Goal: Task Accomplishment & Management: Complete application form

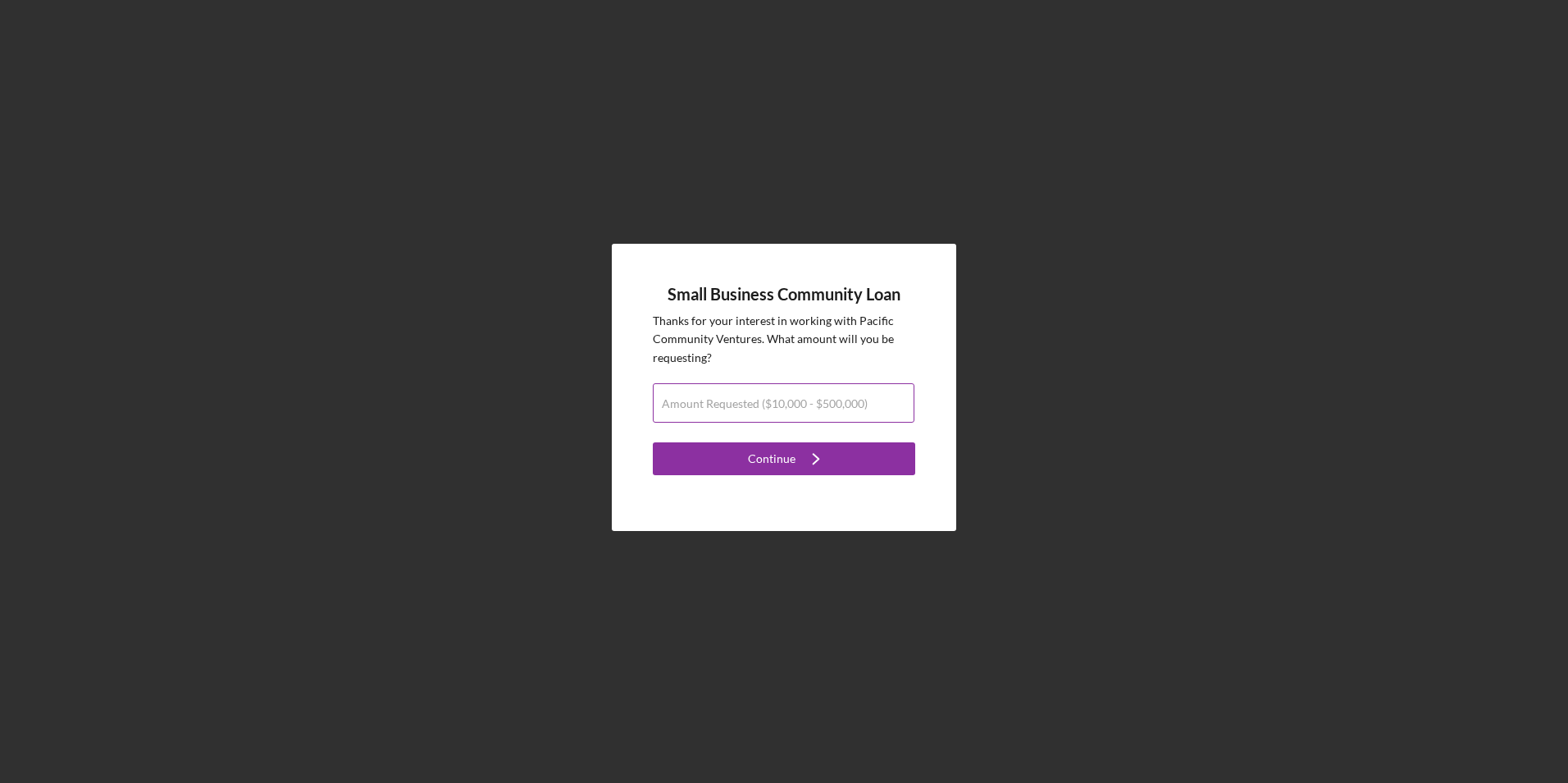
click at [722, 417] on input "Amount Requested ($10,000 - $500,000)" at bounding box center [784, 403] width 261 height 39
type input "$8"
type input "$95,000"
click at [641, 295] on div "Small Business Community Loan Thanks for your interest in working with Pacific …" at bounding box center [784, 388] width 344 height 287
click at [677, 411] on input "$95,000" at bounding box center [784, 403] width 261 height 39
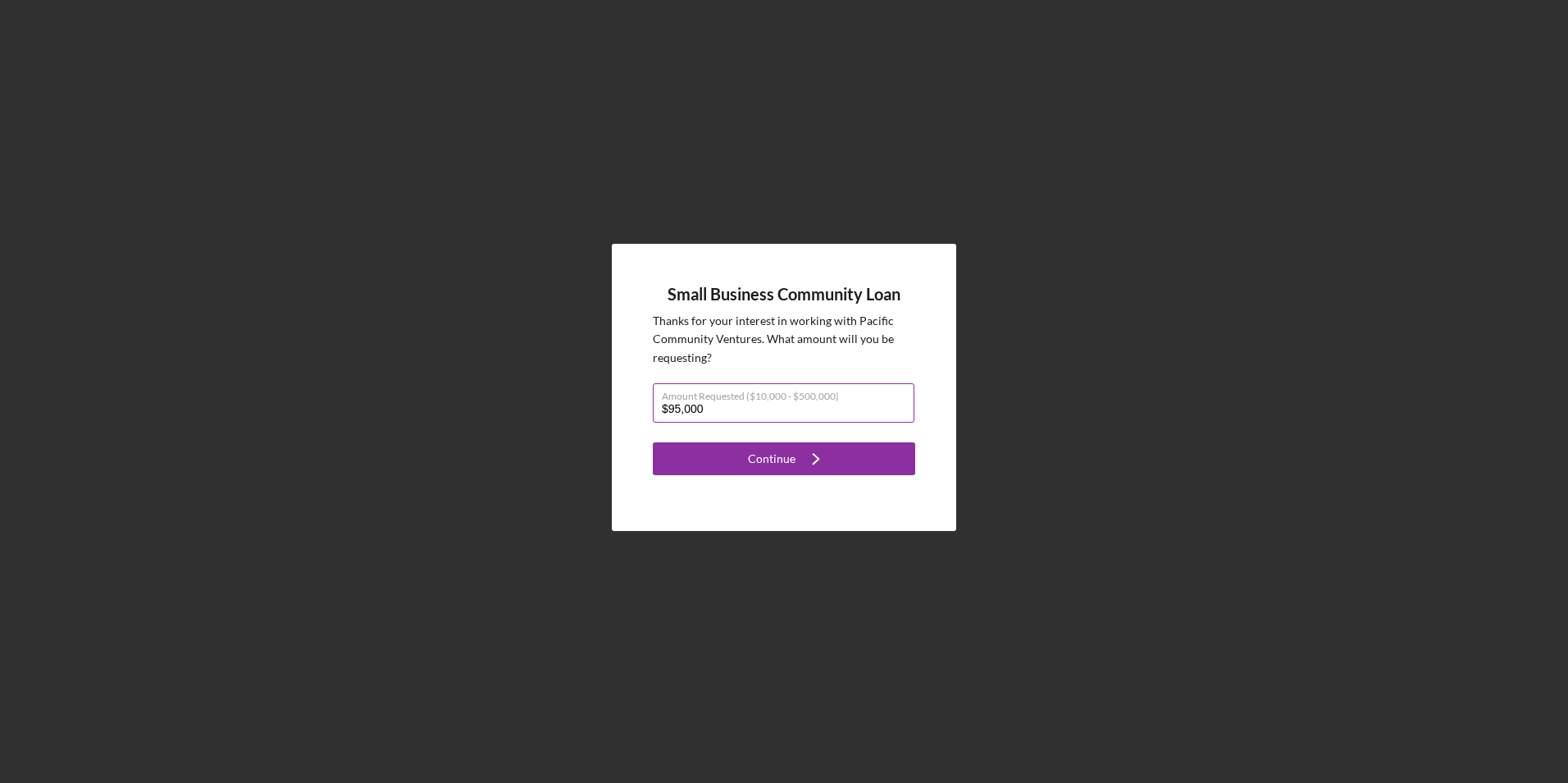
click at [677, 413] on input "$95,000" at bounding box center [784, 403] width 261 height 39
click at [716, 463] on button "Continue Icon/Navigate" at bounding box center [784, 458] width 262 height 32
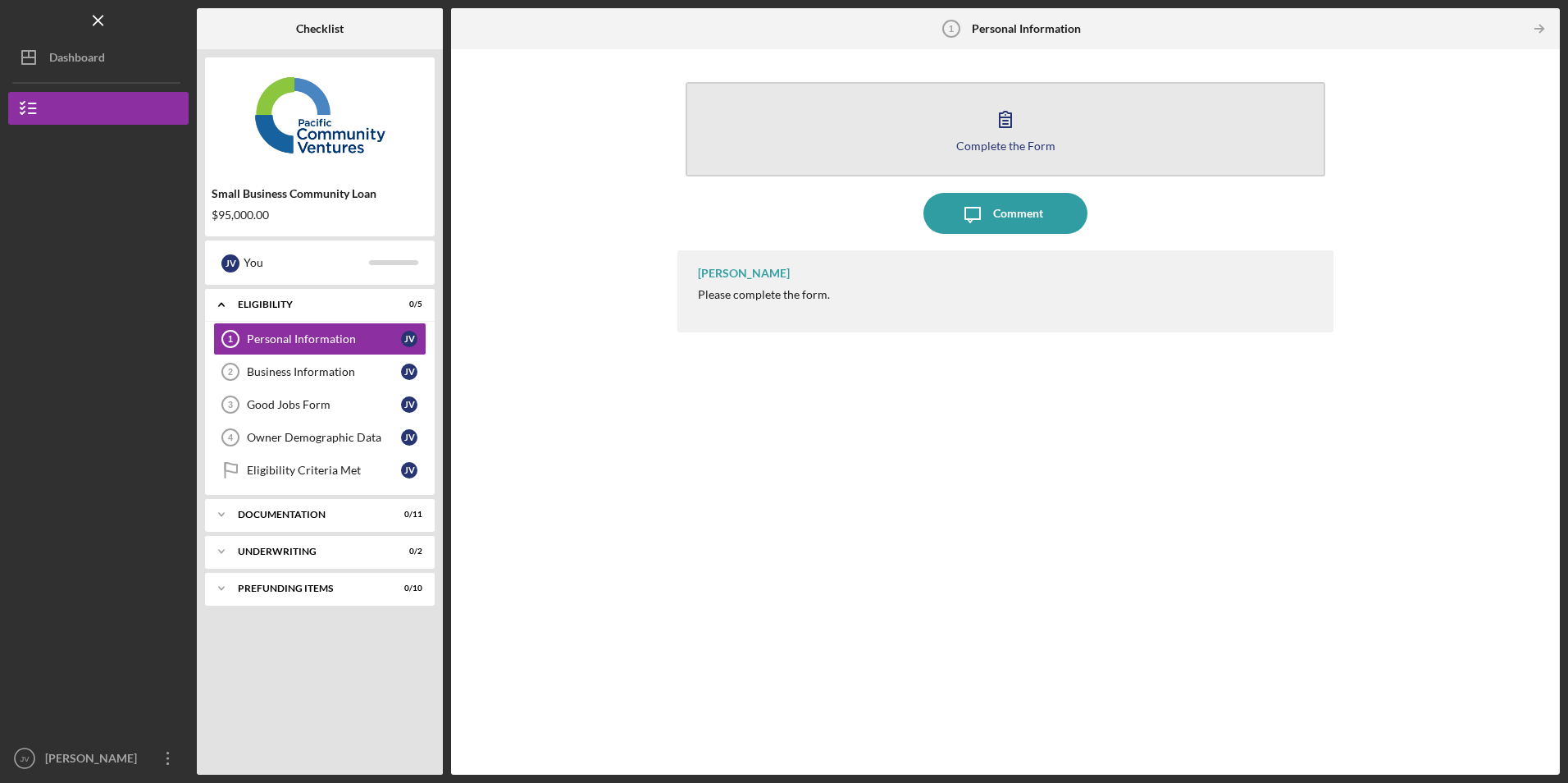
click at [807, 134] on button "Complete the Form Form" at bounding box center [1005, 129] width 639 height 94
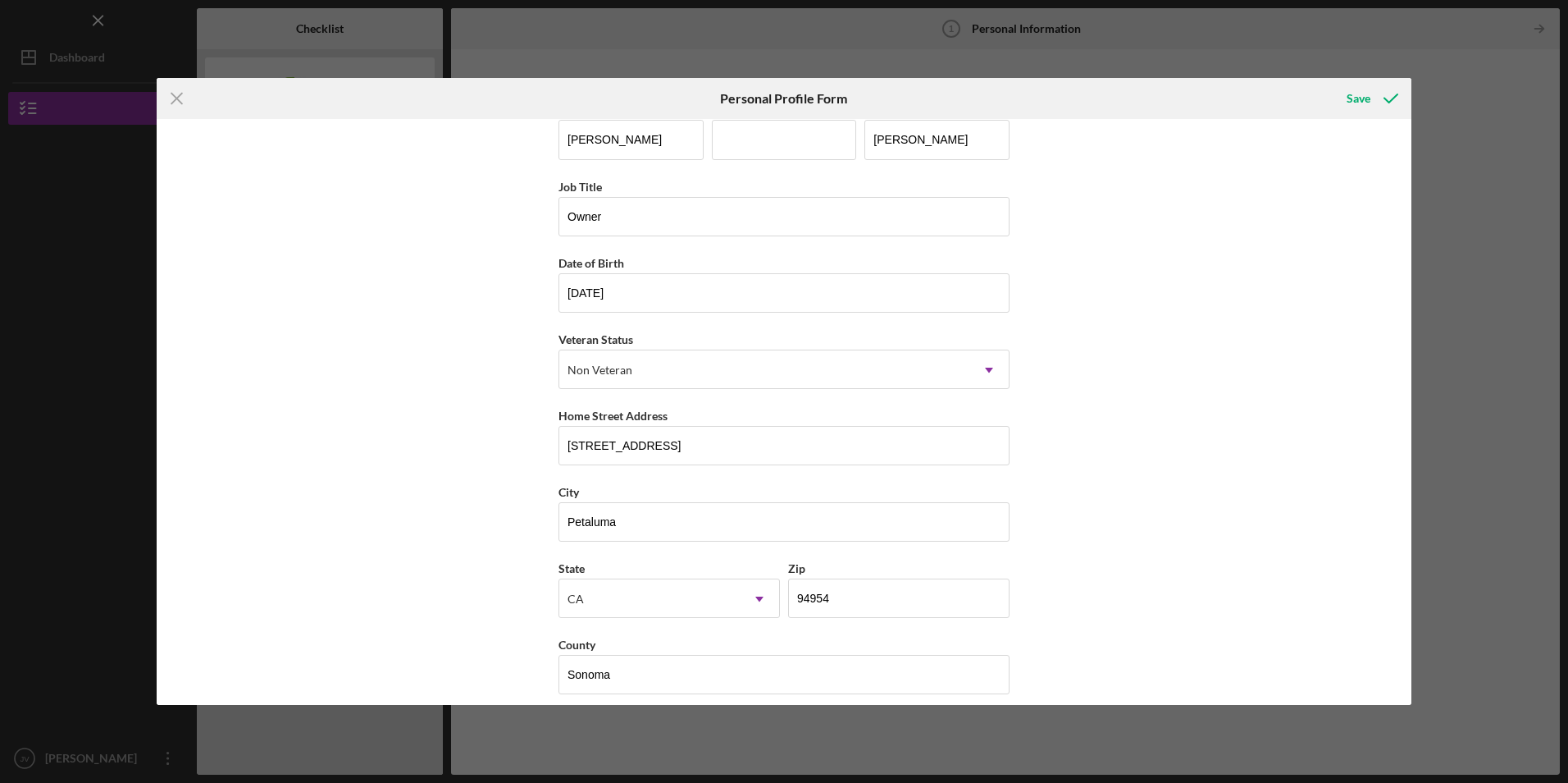
scroll to position [42, 0]
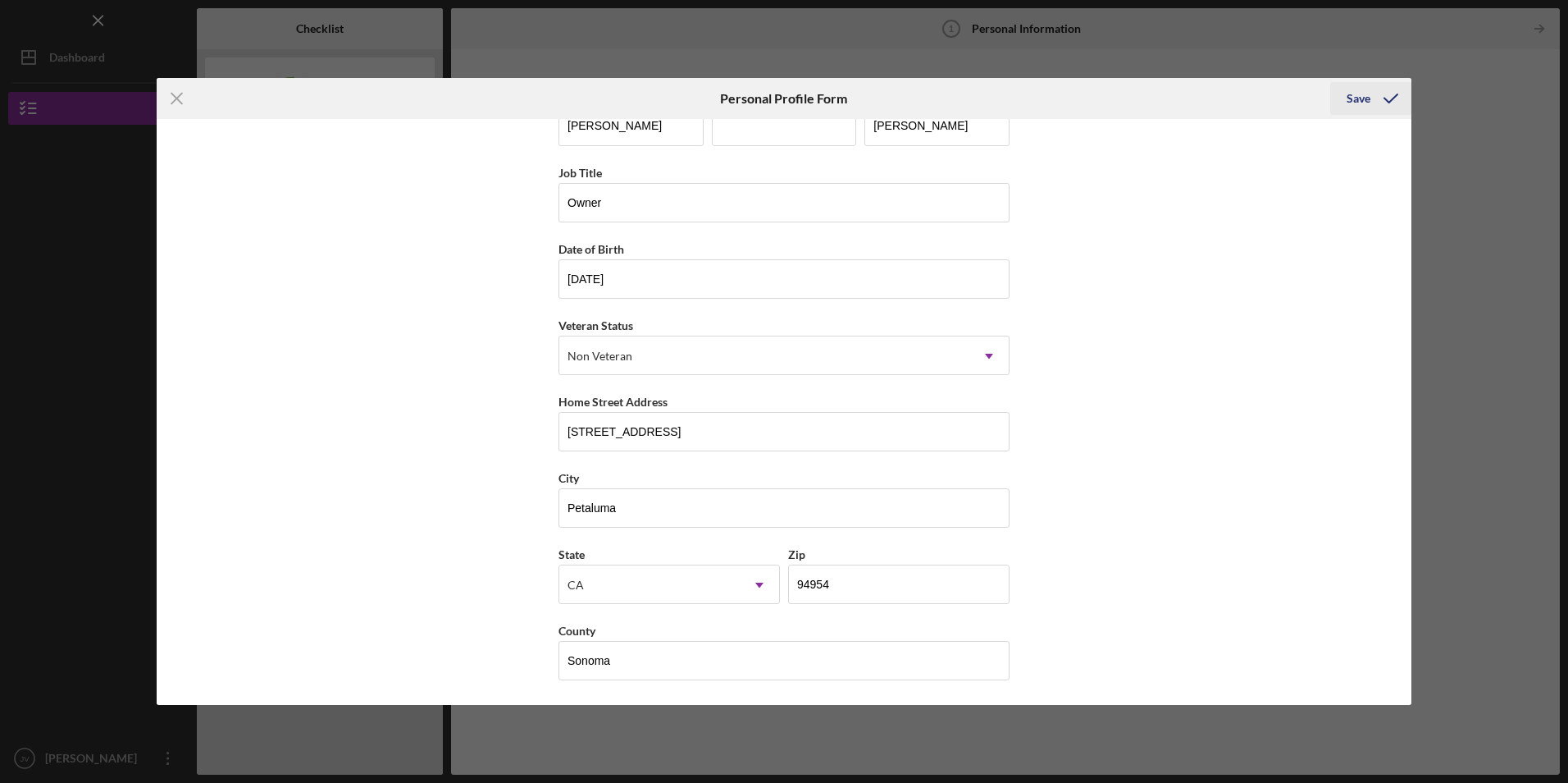
click at [1353, 94] on div "Save" at bounding box center [1359, 97] width 24 height 32
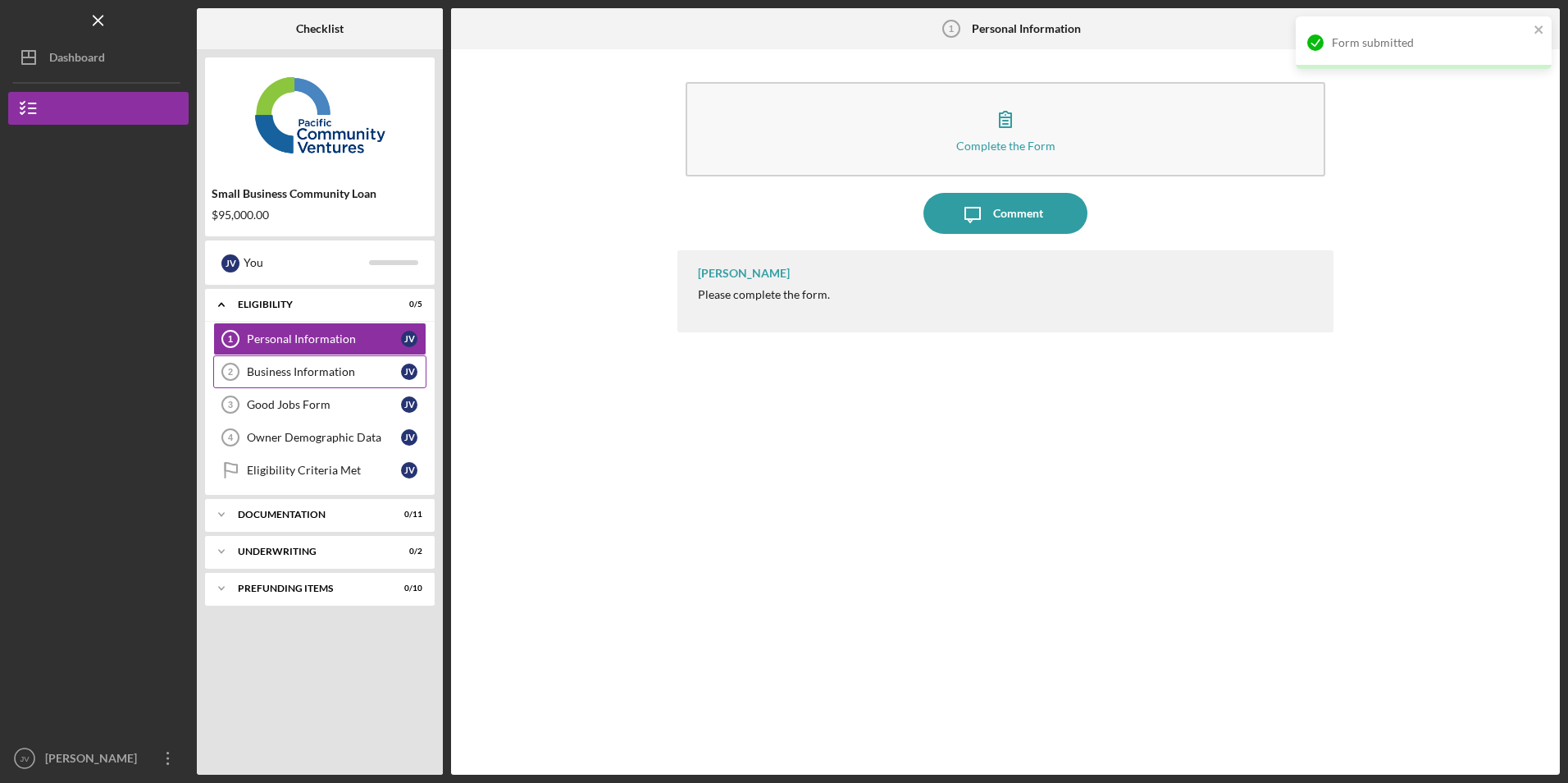
click at [331, 383] on link "Business Information 2 Business Information J V" at bounding box center [319, 371] width 213 height 32
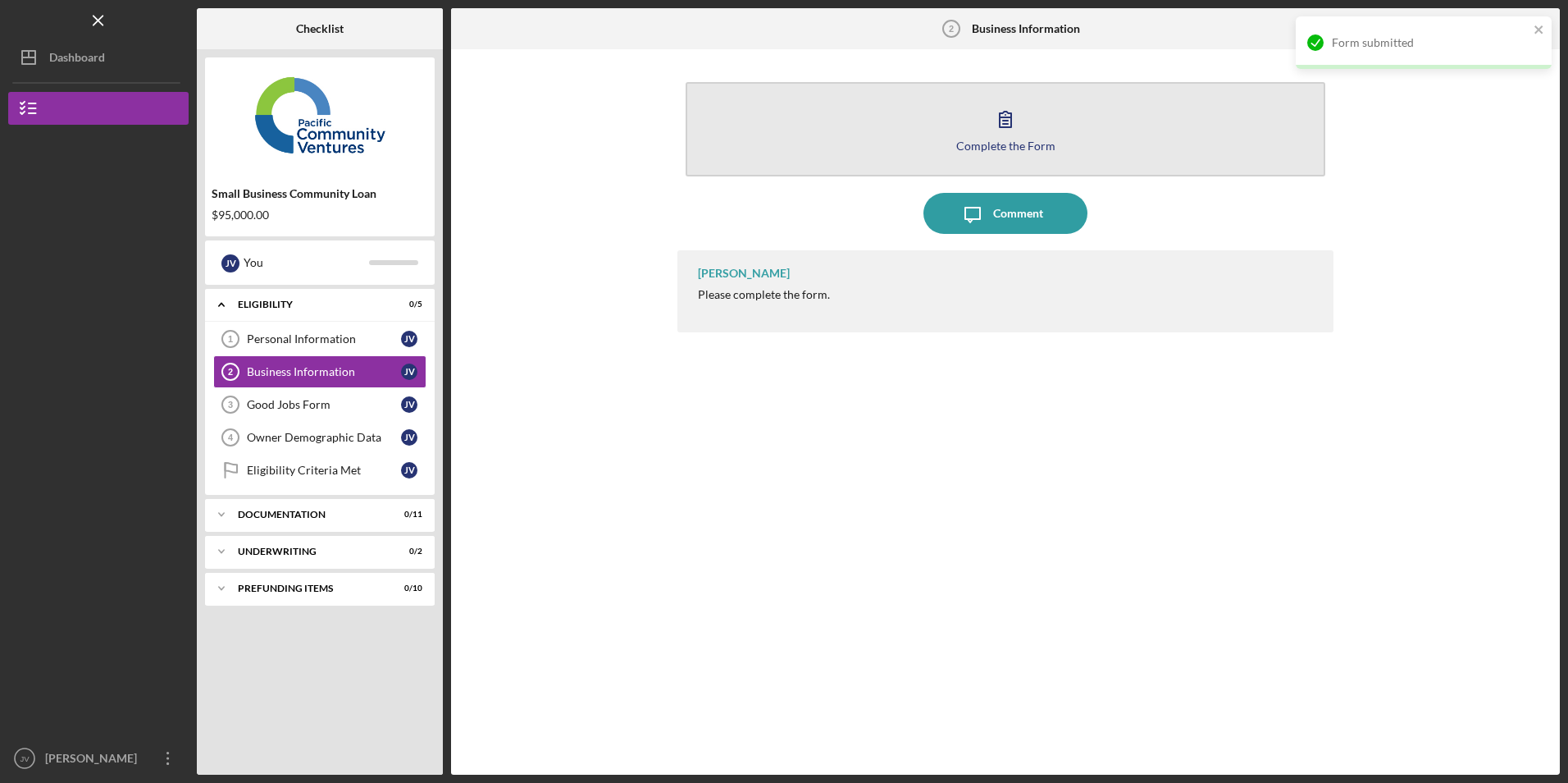
click at [874, 145] on button "Complete the Form Form" at bounding box center [1005, 129] width 639 height 94
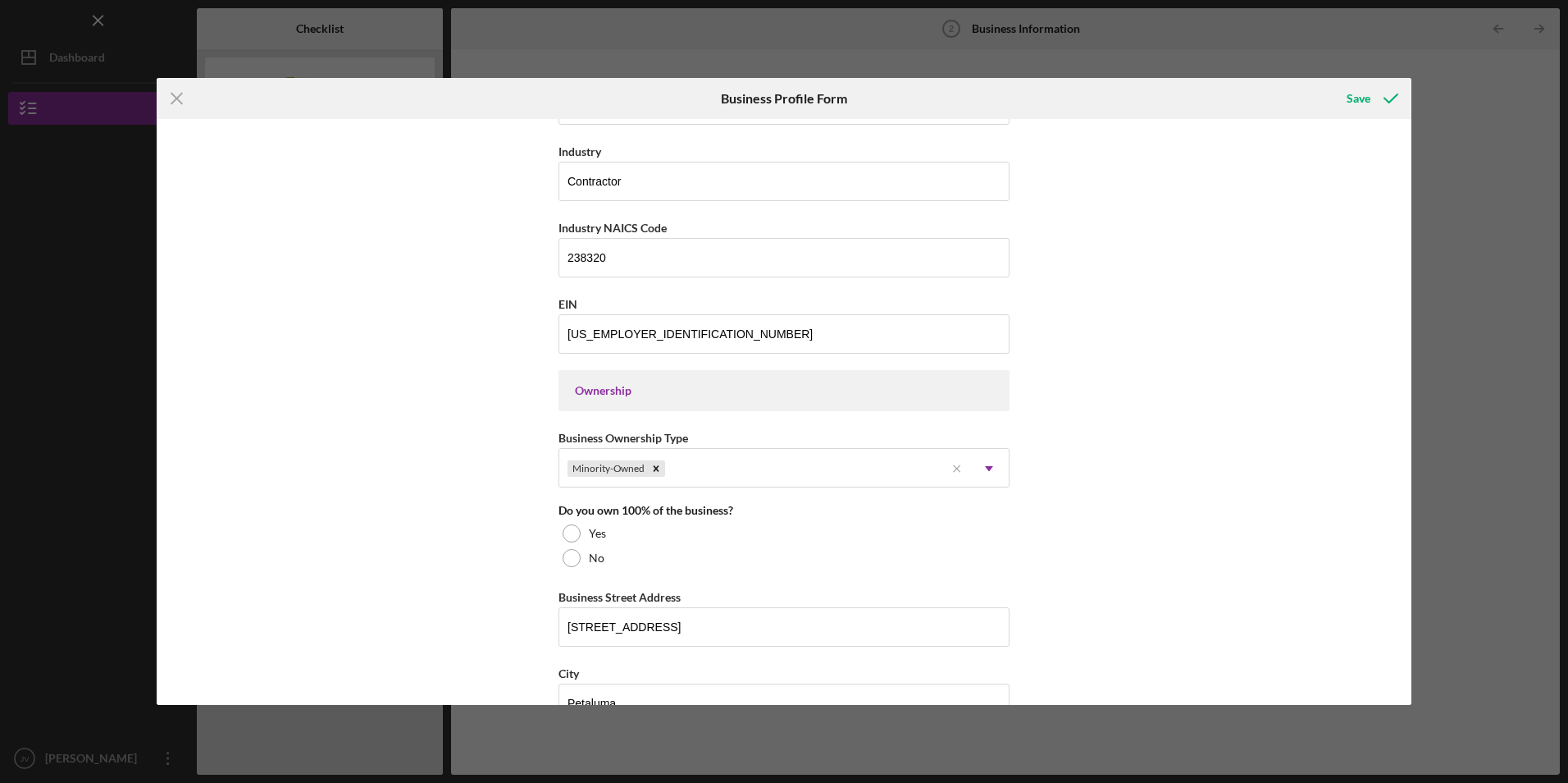
scroll to position [820, 0]
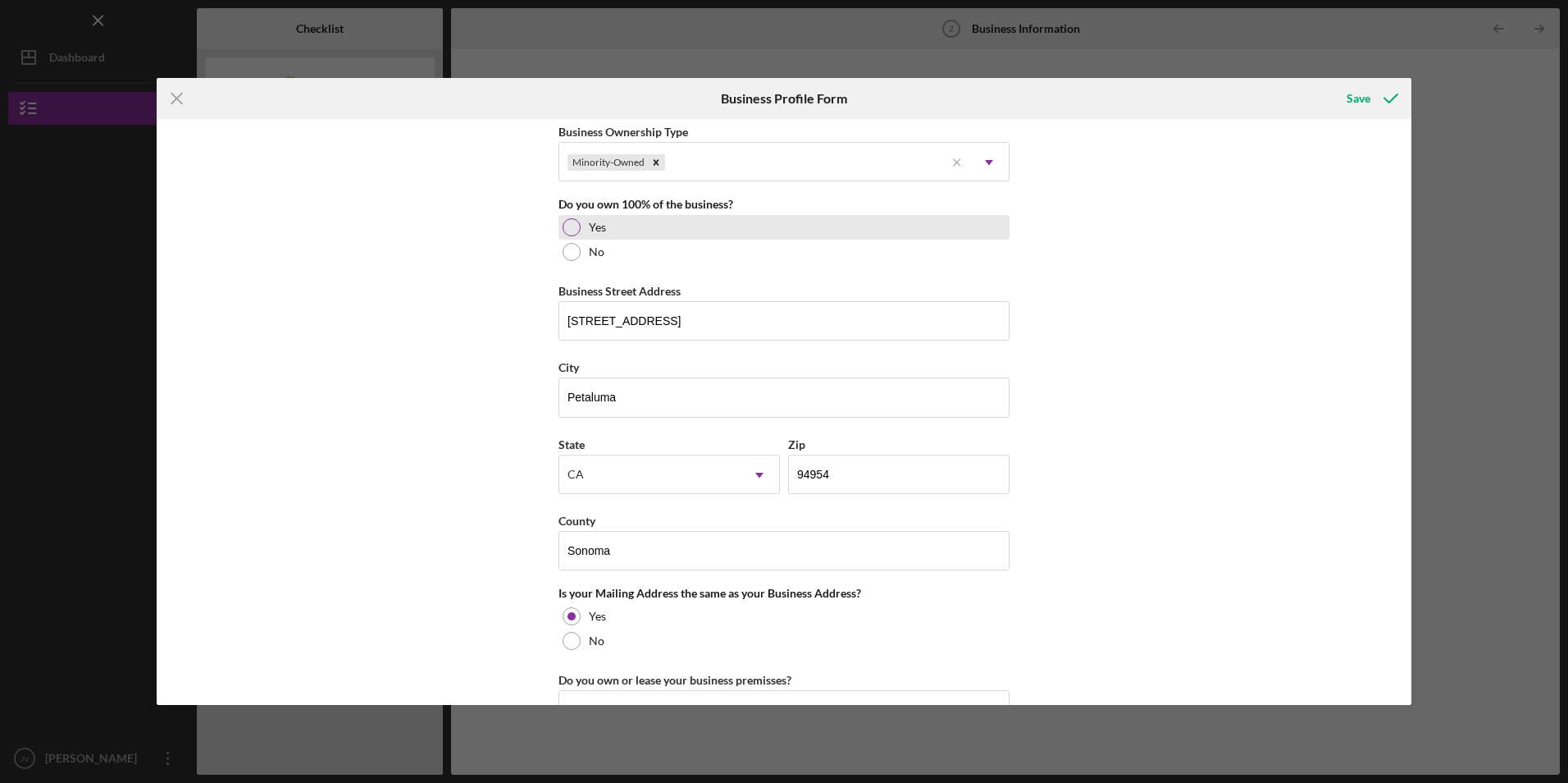
click at [565, 224] on div at bounding box center [571, 227] width 18 height 18
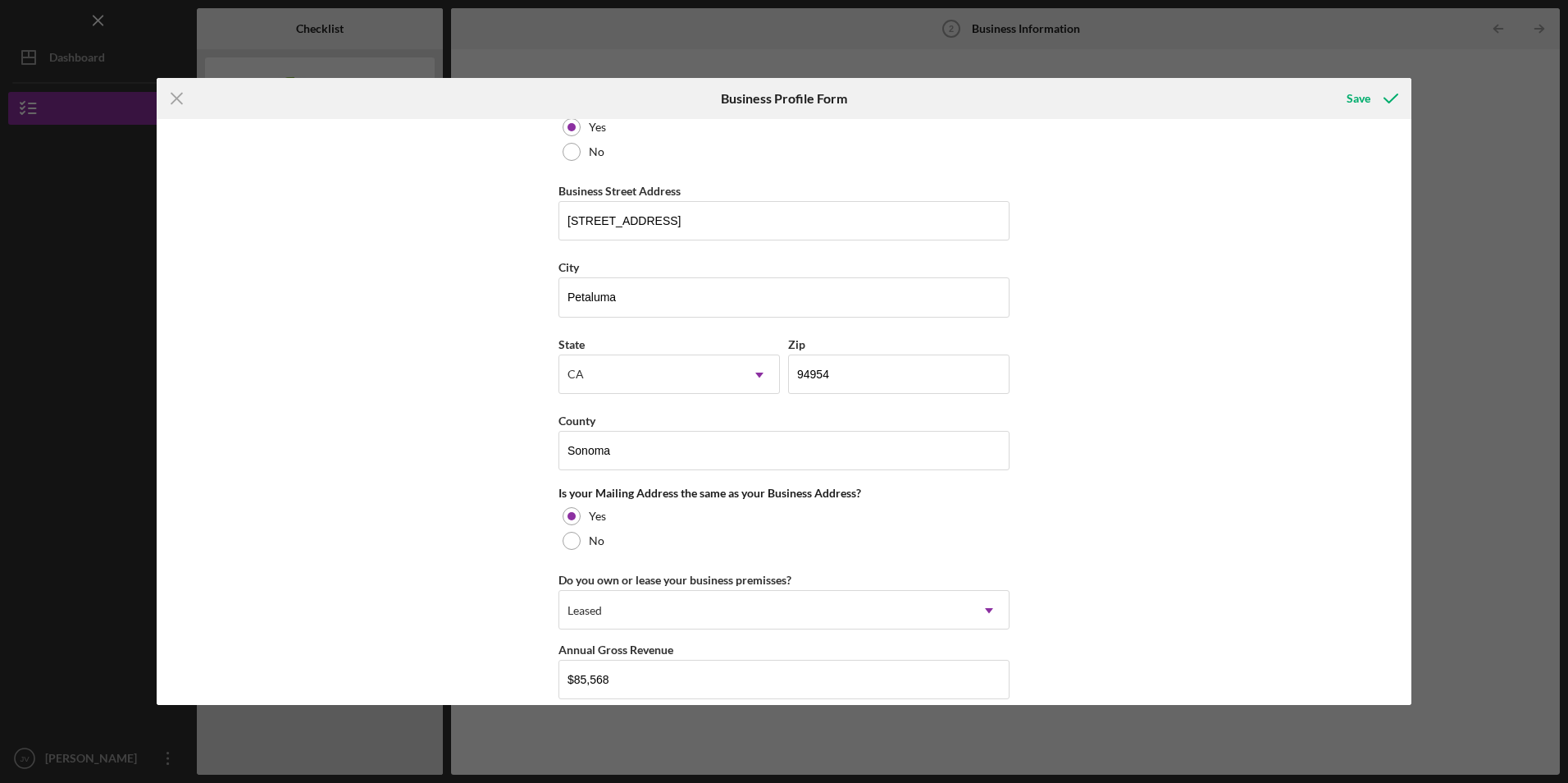
scroll to position [1092, 0]
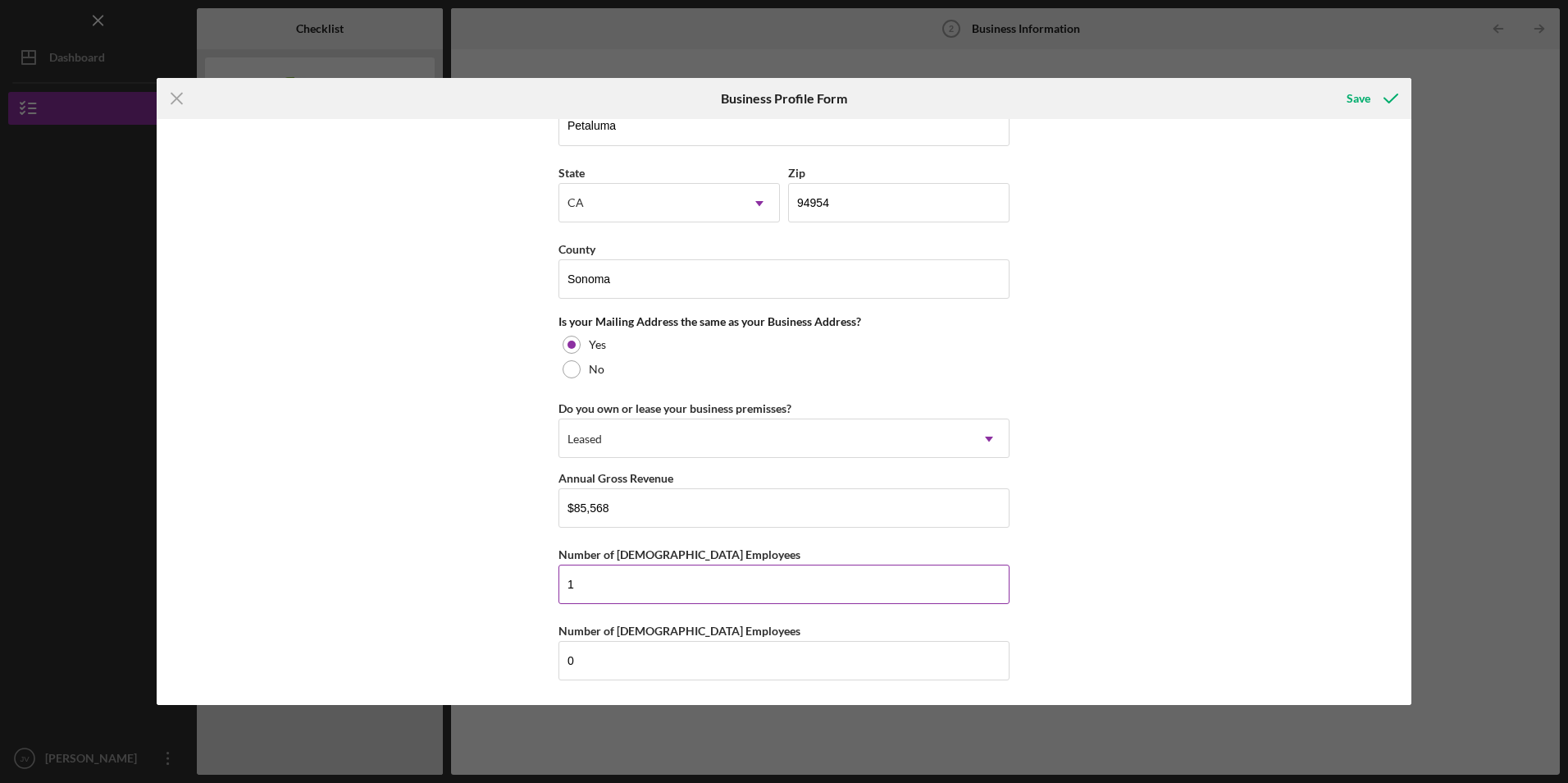
click at [586, 585] on input "1" at bounding box center [784, 584] width 451 height 39
type input "2"
click at [577, 662] on input "0" at bounding box center [784, 661] width 451 height 39
type input "2"
click at [1359, 91] on div "Save" at bounding box center [1359, 97] width 24 height 32
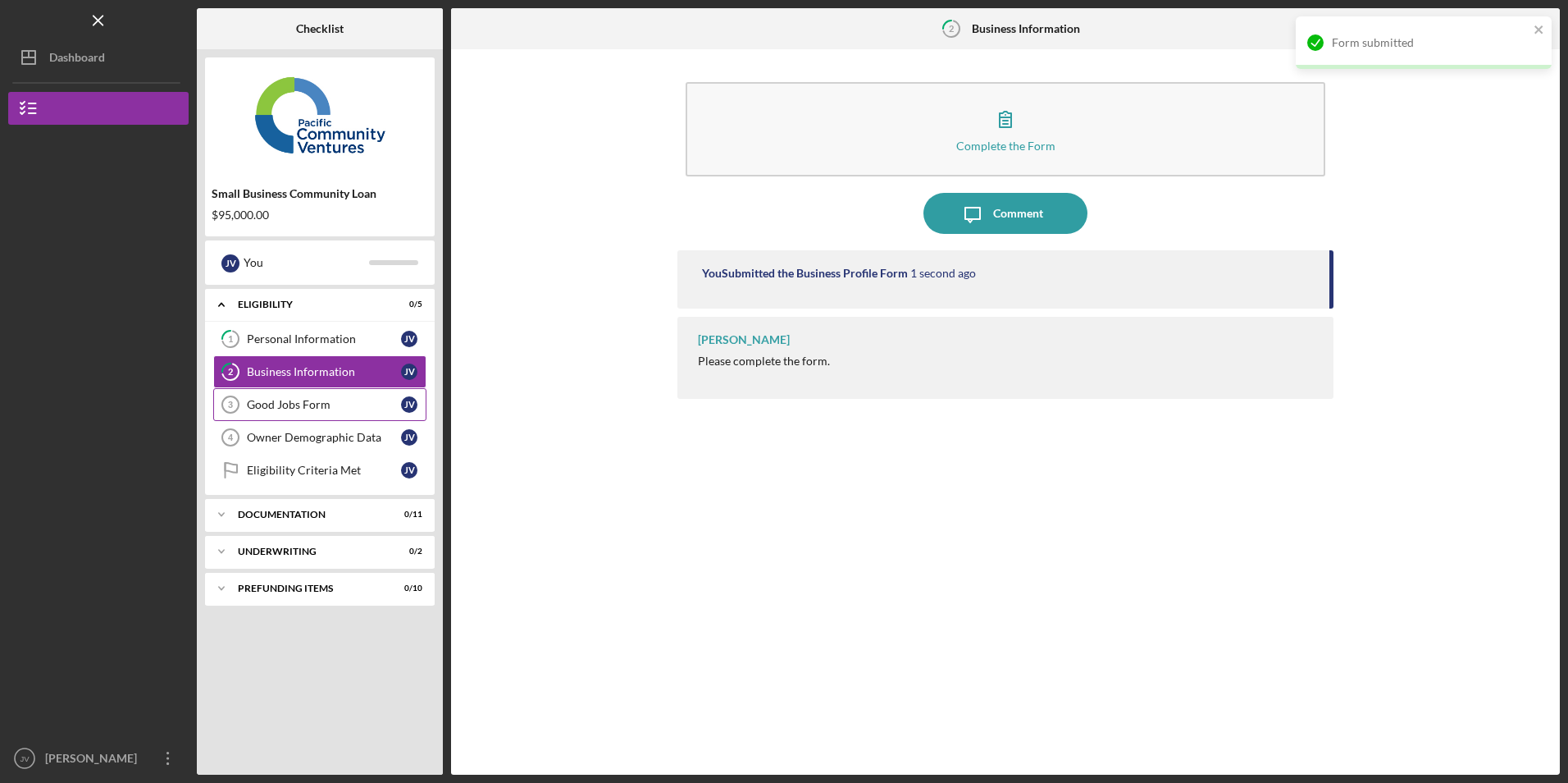
click at [264, 408] on div "Good Jobs Form" at bounding box center [323, 404] width 154 height 13
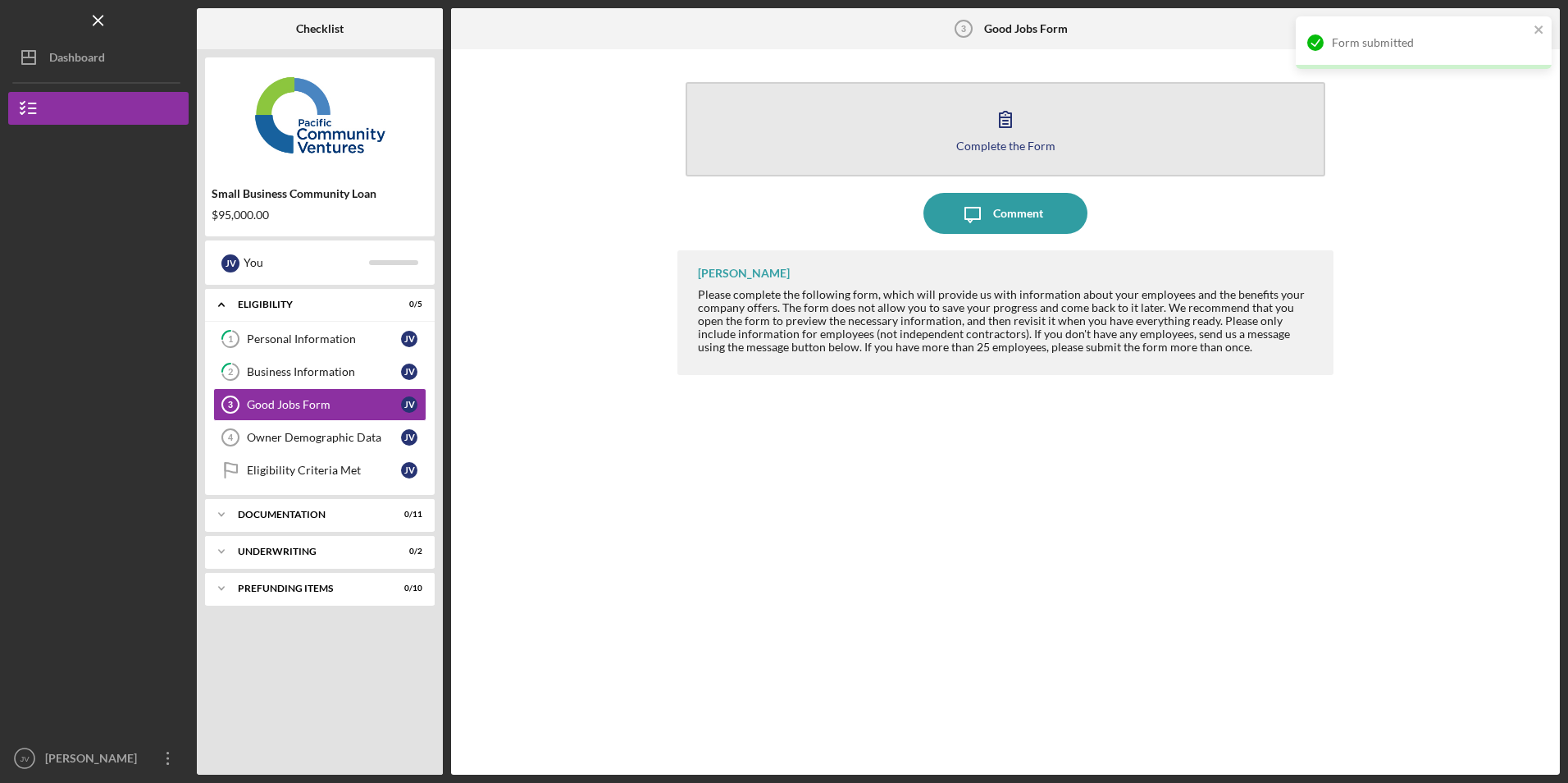
click at [900, 142] on button "Complete the Form Form" at bounding box center [1005, 129] width 639 height 94
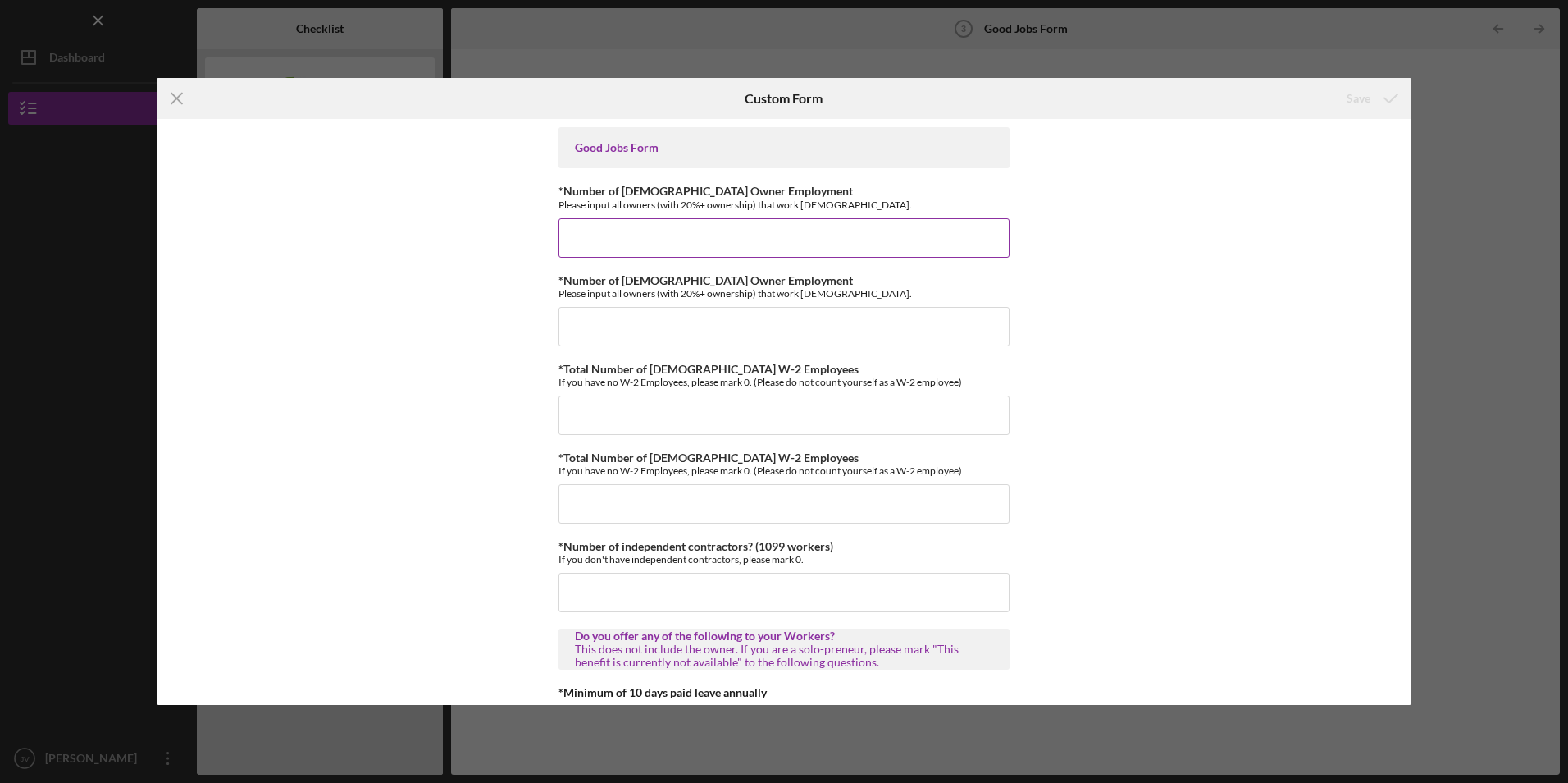
click at [701, 240] on input "*Number of [DEMOGRAPHIC_DATA] Owner Employment" at bounding box center [784, 238] width 451 height 39
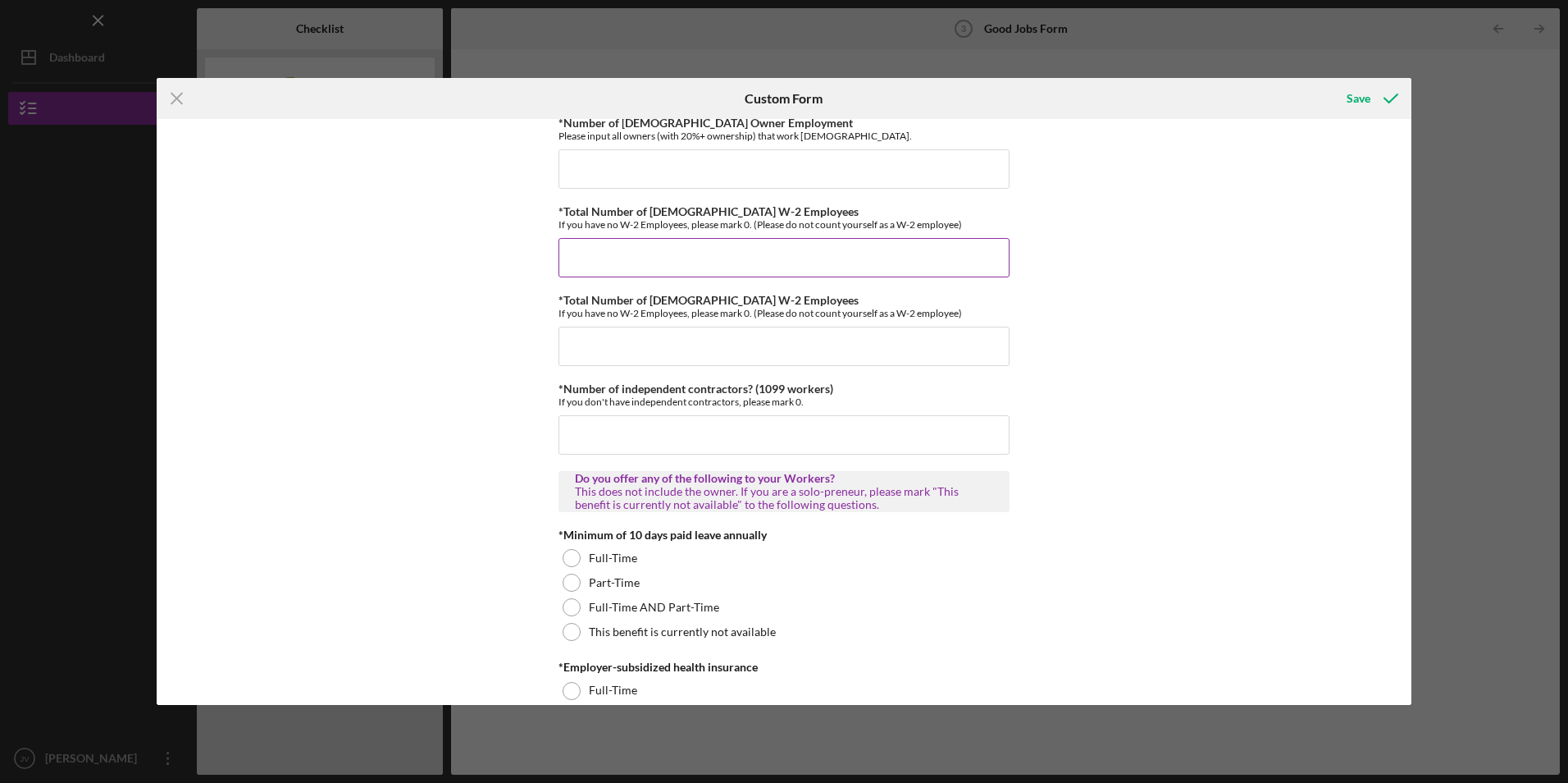
scroll to position [164, 0]
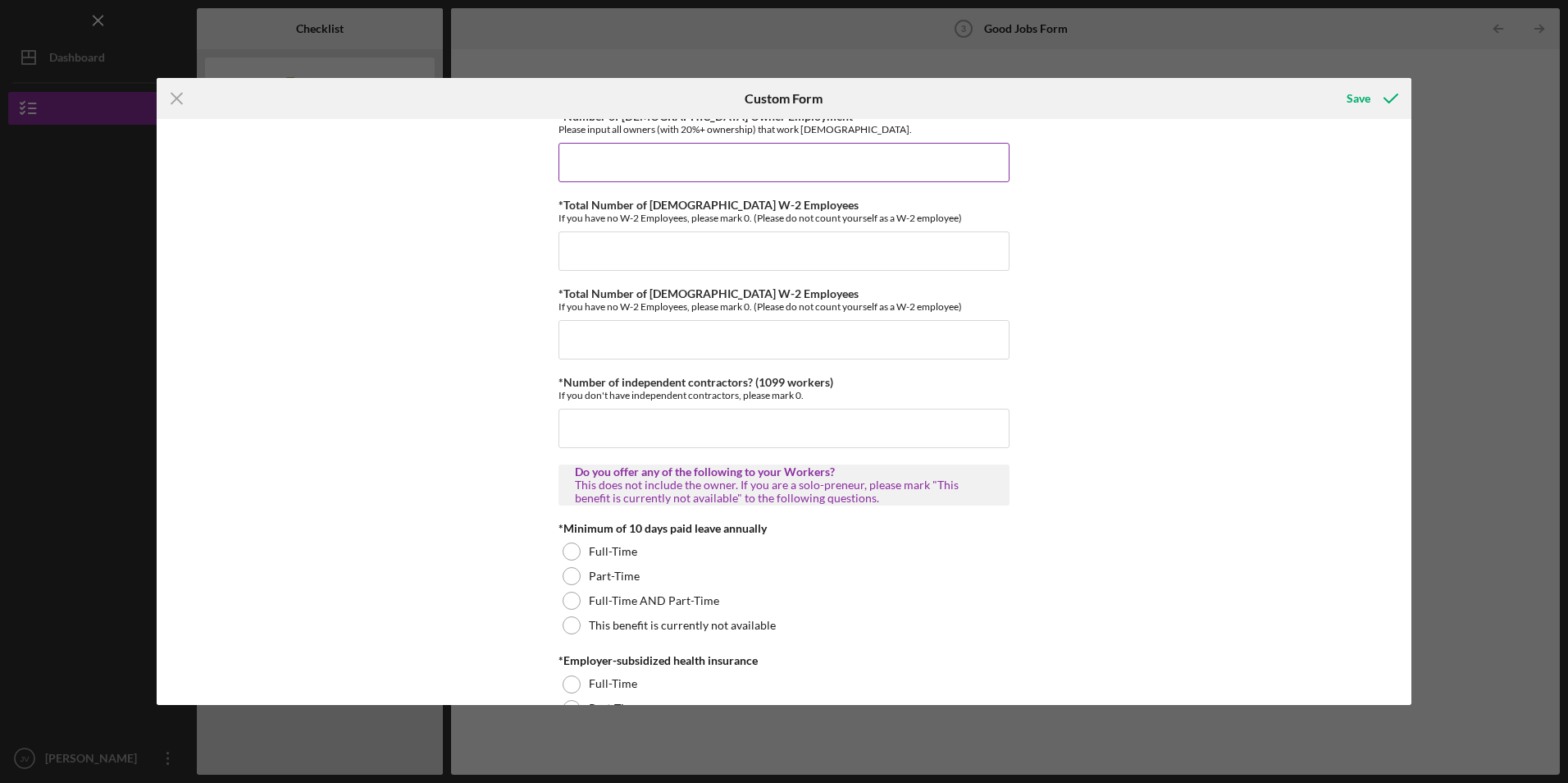
type input "1"
click at [648, 175] on input "*Number of [DEMOGRAPHIC_DATA] Owner Employment" at bounding box center [784, 162] width 451 height 39
type input "0"
click at [643, 256] on input "*Total Number of [DEMOGRAPHIC_DATA] W-2 Employees" at bounding box center [784, 251] width 451 height 39
type input "0"
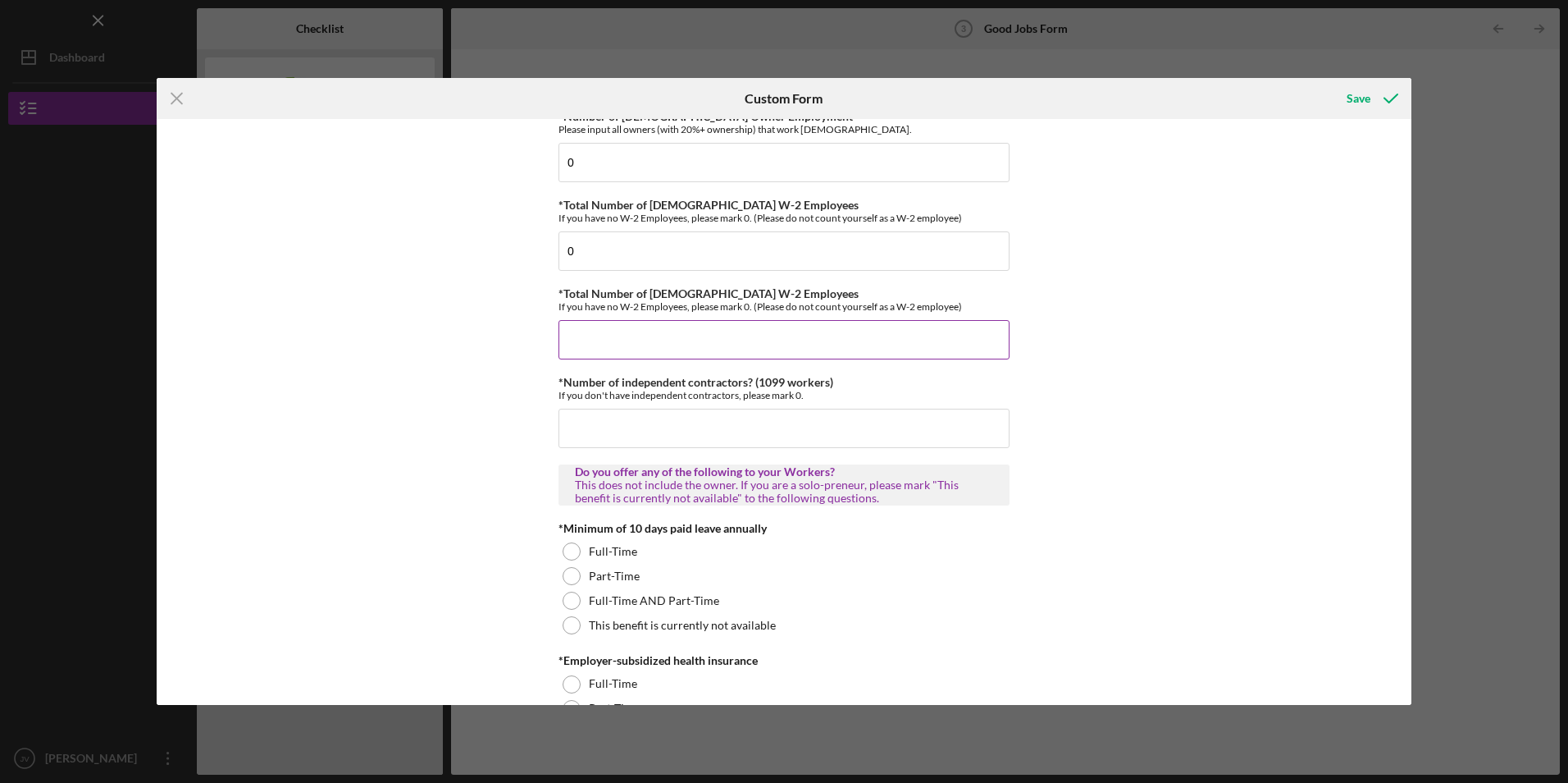
click at [621, 331] on input "*Total Number of [DEMOGRAPHIC_DATA] W-2 Employees" at bounding box center [784, 339] width 451 height 39
type input "0"
click at [611, 428] on input "*Number of independent contractors? (1099 workers)" at bounding box center [784, 428] width 451 height 39
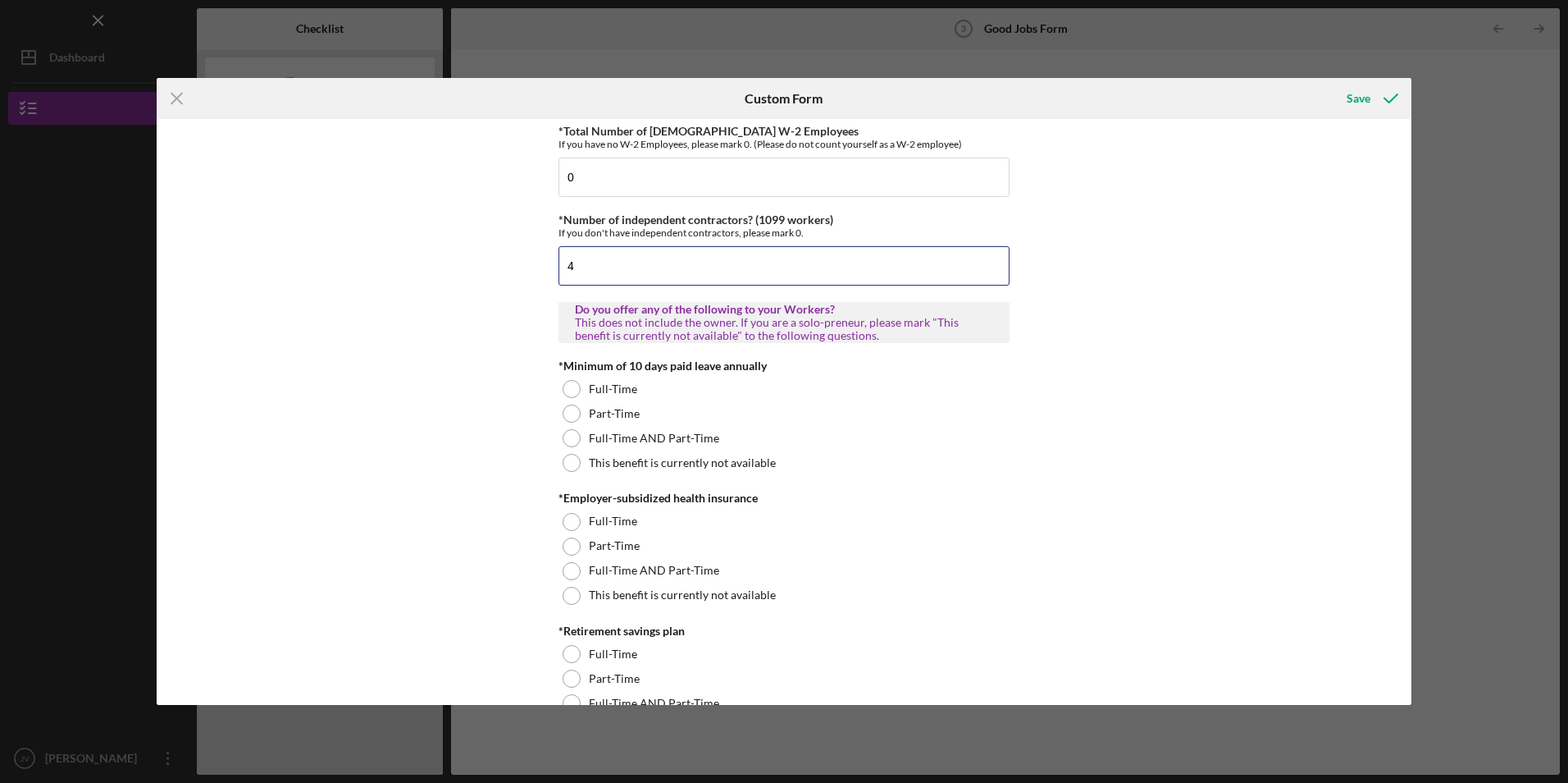
scroll to position [329, 0]
type input "4"
click at [569, 437] on div at bounding box center [571, 437] width 18 height 18
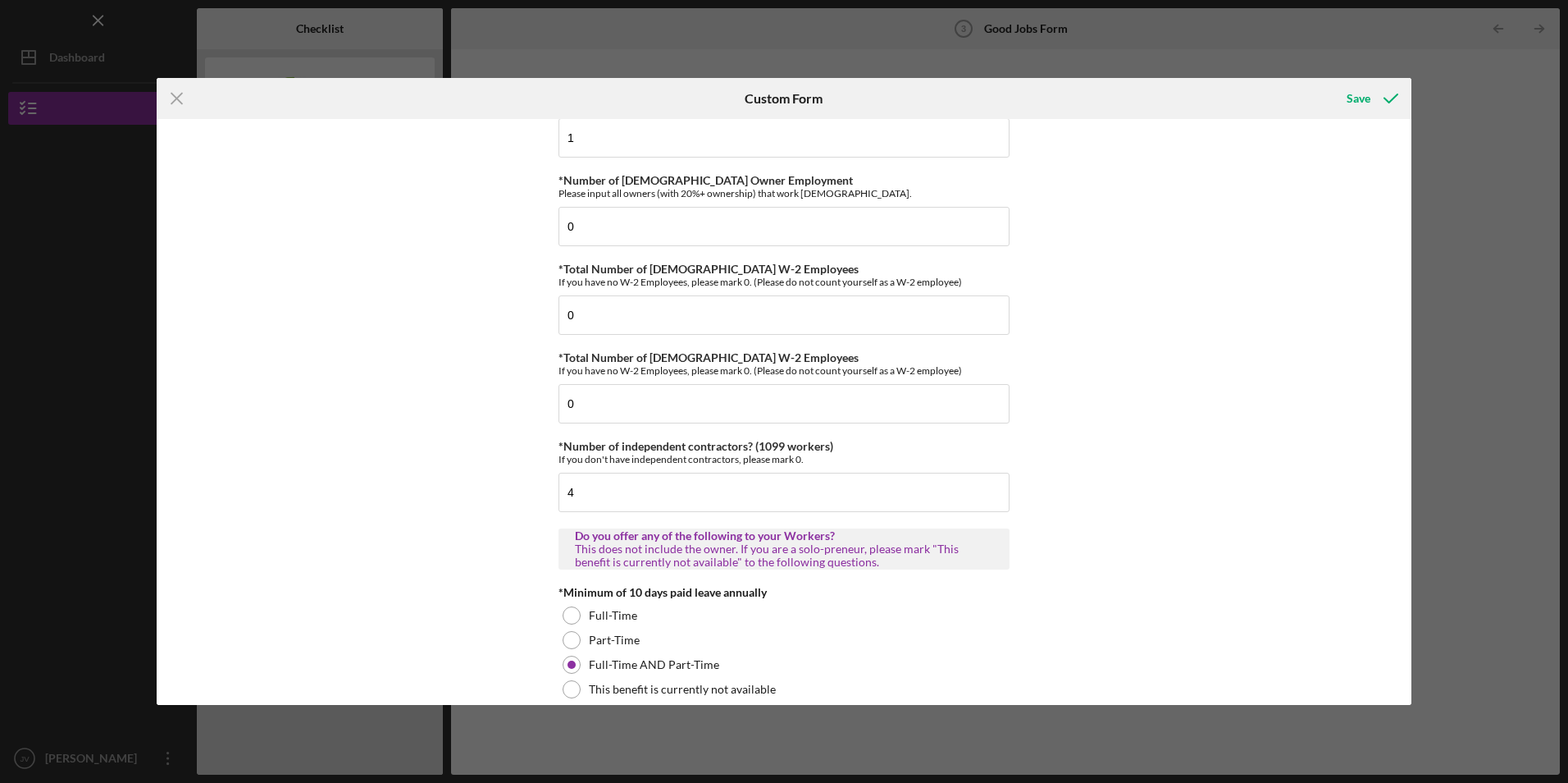
scroll to position [82, 0]
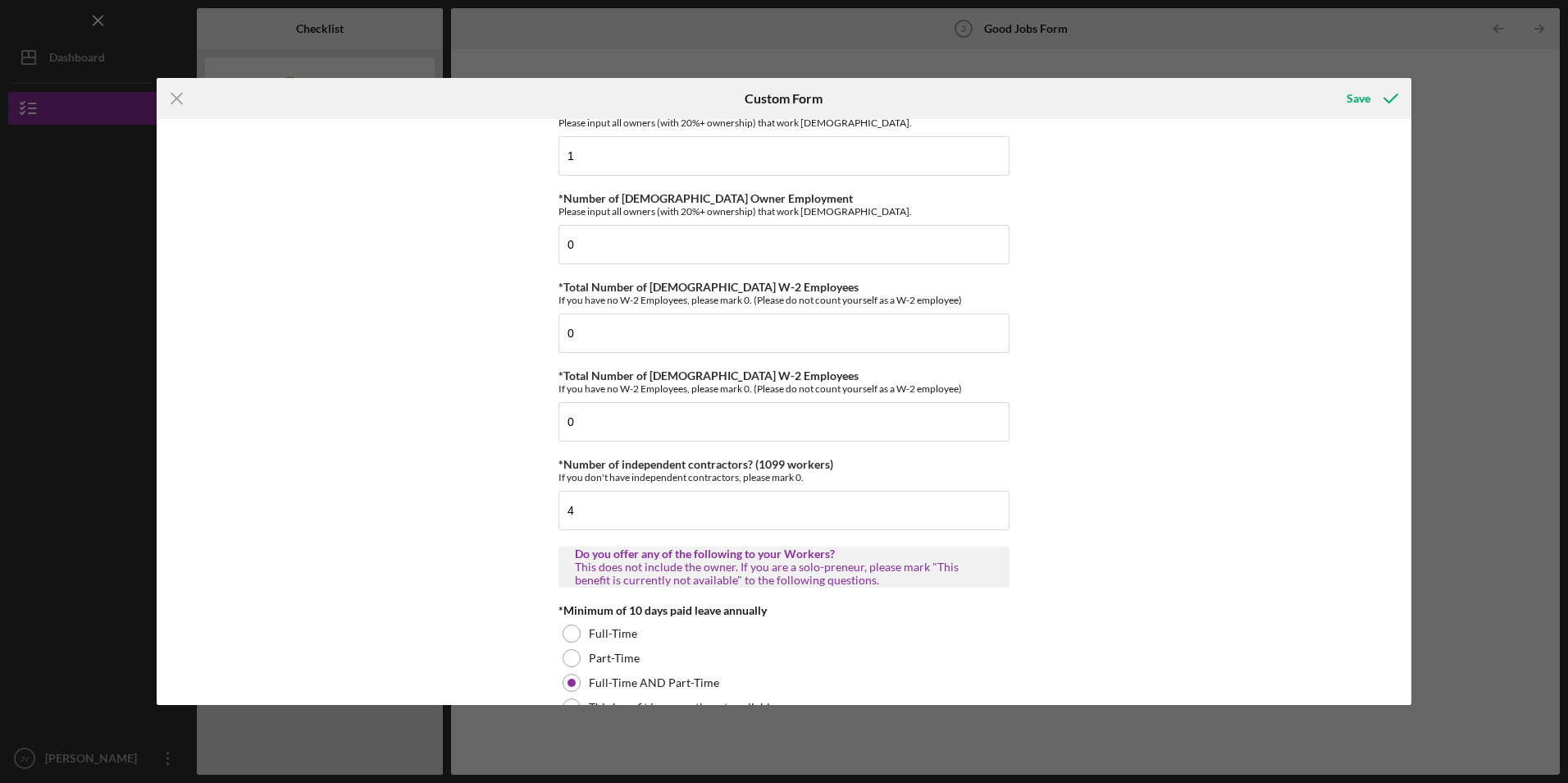
click at [482, 410] on div "Good Jobs Form *Number of [DEMOGRAPHIC_DATA] Owner Employment Please input all …" at bounding box center [784, 411] width 1254 height 585
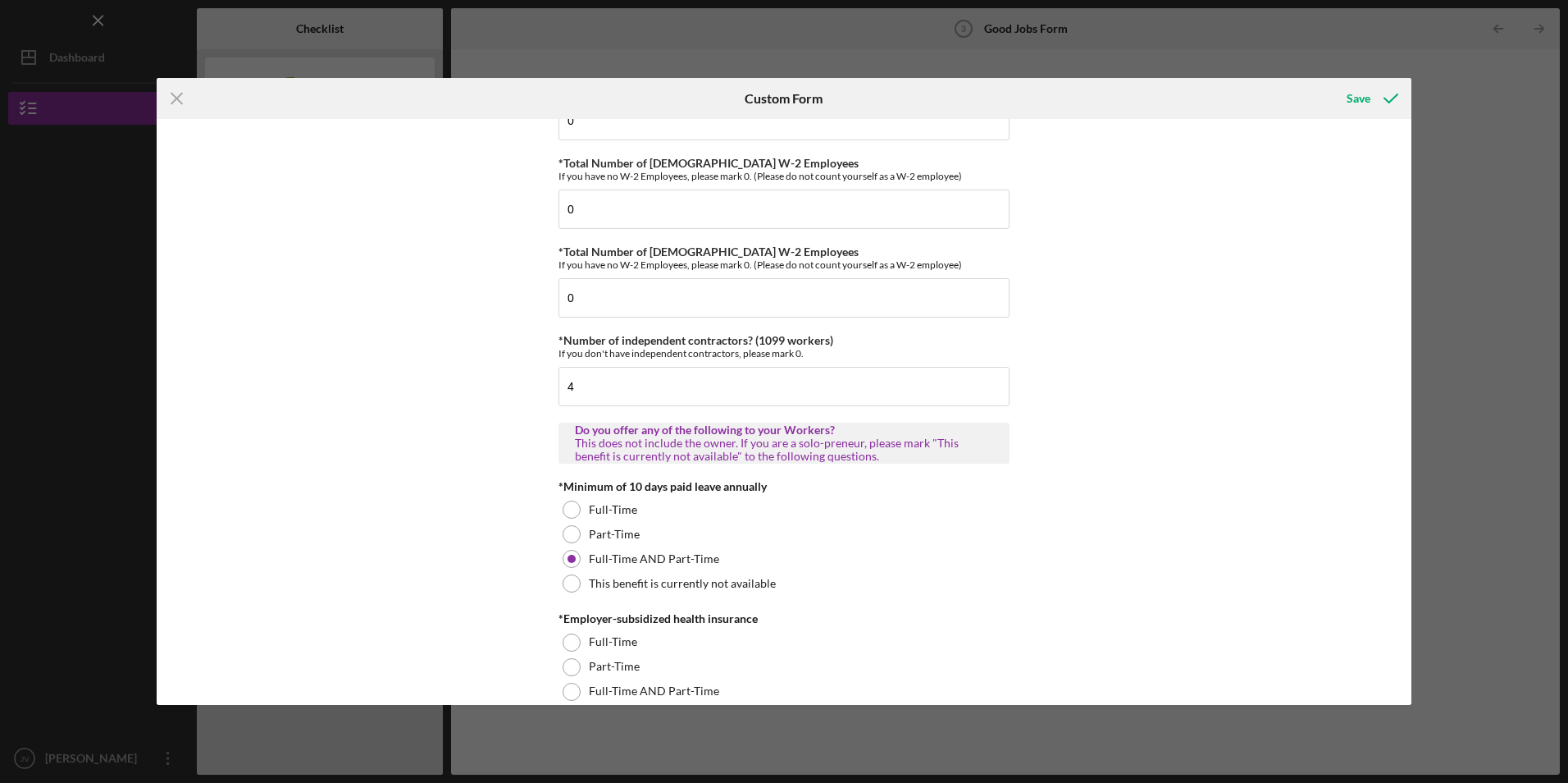
scroll to position [410, 0]
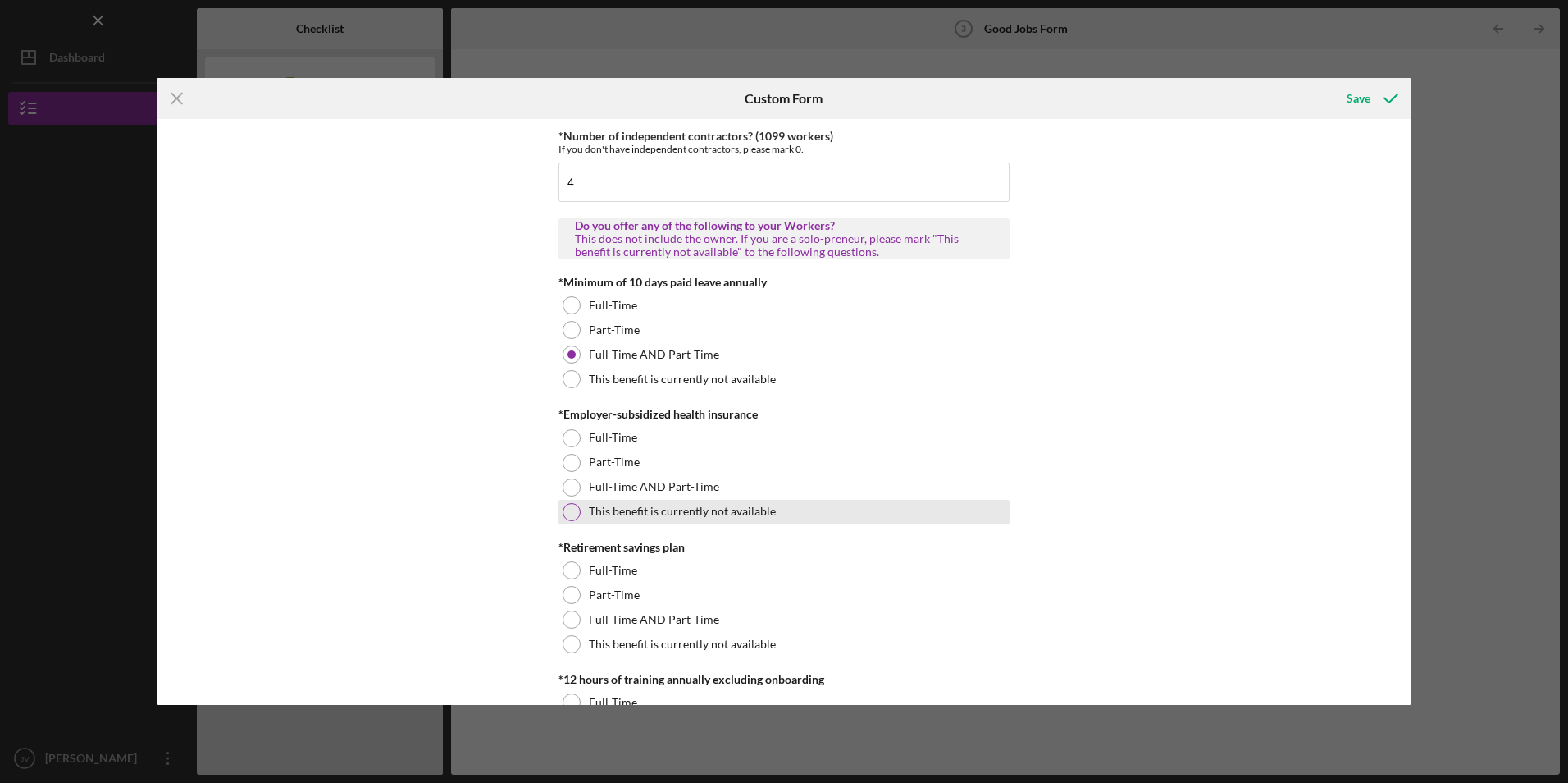
click at [576, 512] on div at bounding box center [571, 512] width 18 height 18
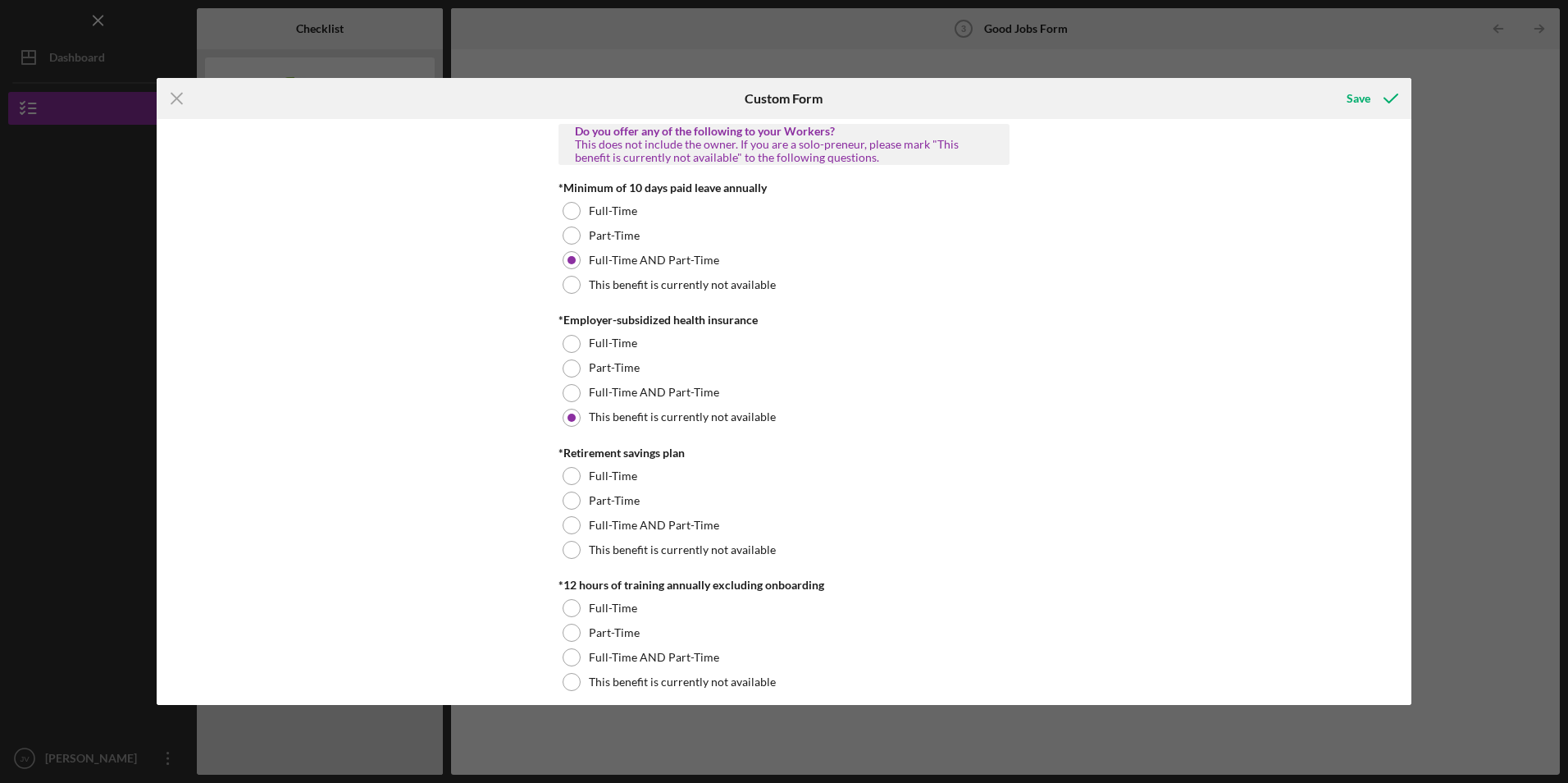
scroll to position [656, 0]
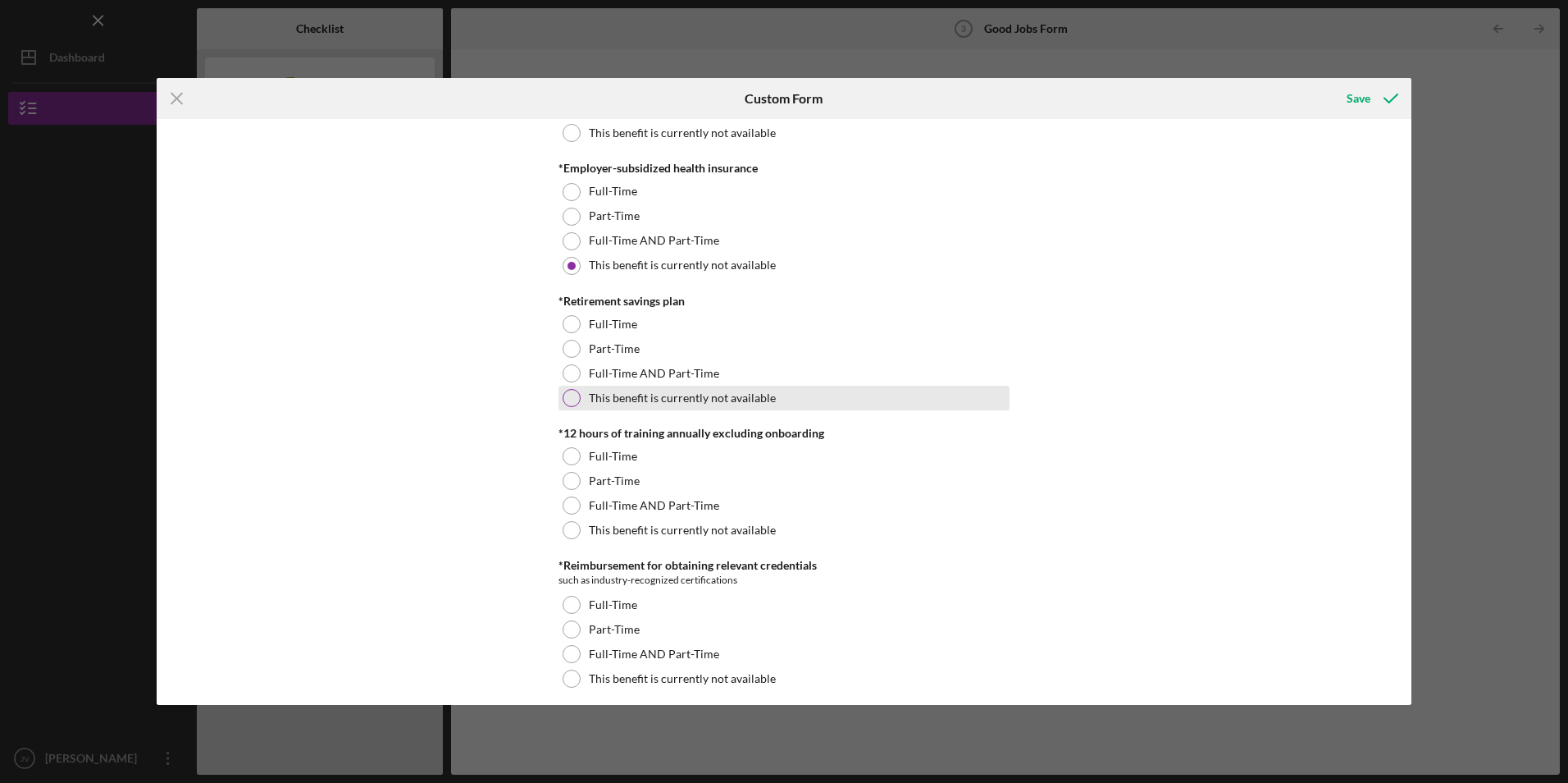
click at [566, 398] on div at bounding box center [571, 397] width 18 height 18
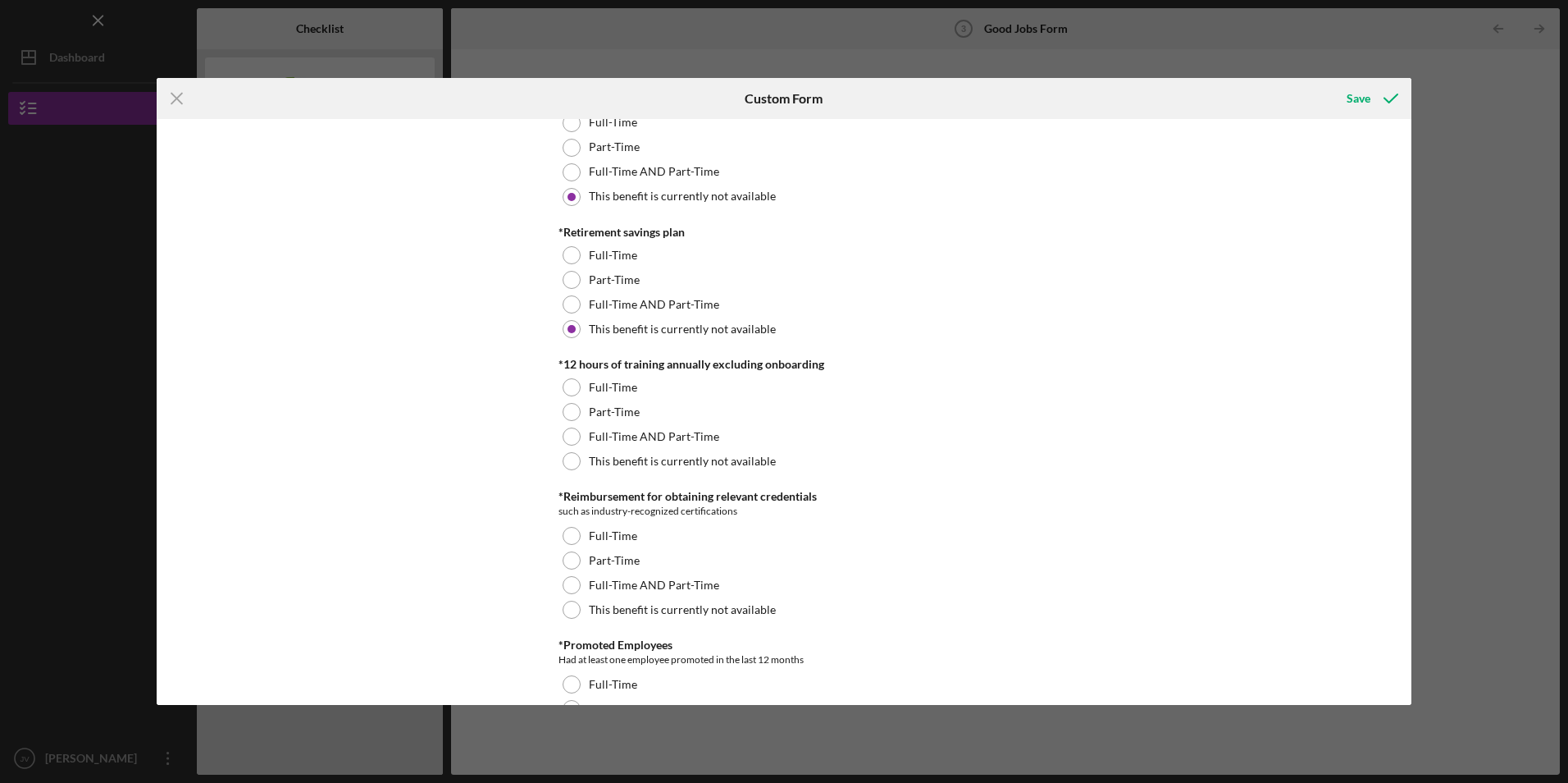
scroll to position [820, 0]
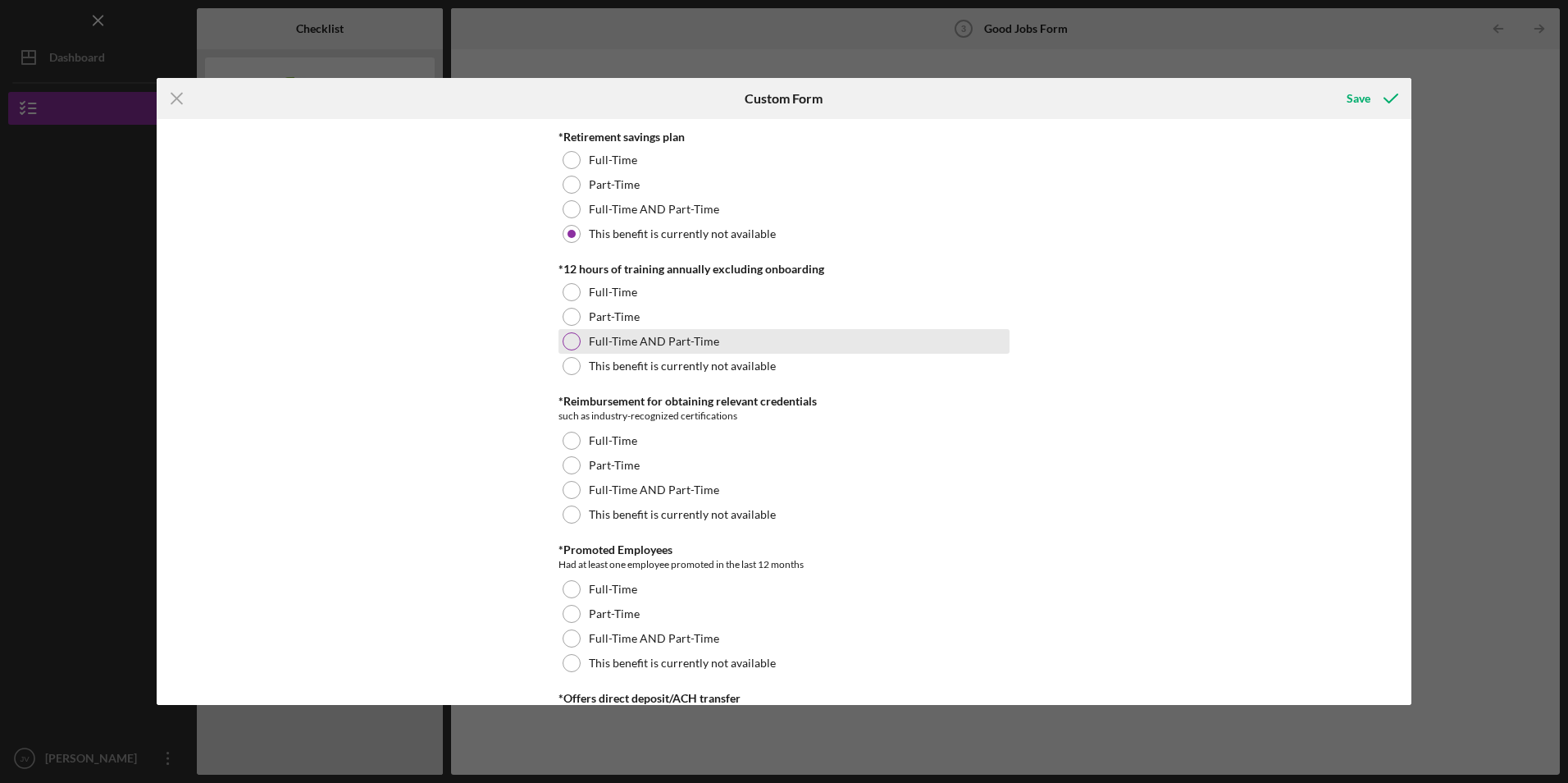
click at [571, 339] on div at bounding box center [571, 341] width 18 height 18
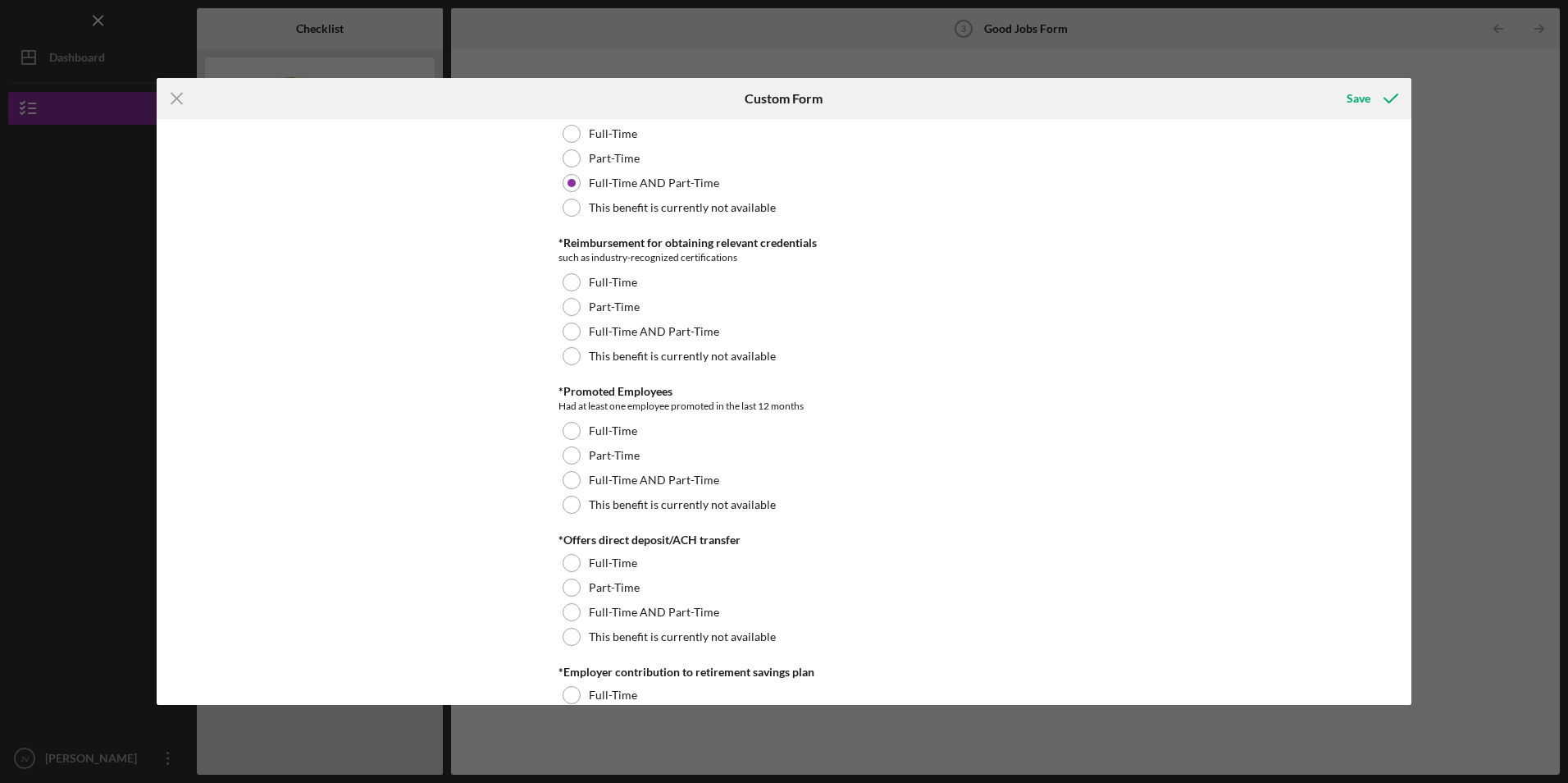
scroll to position [985, 0]
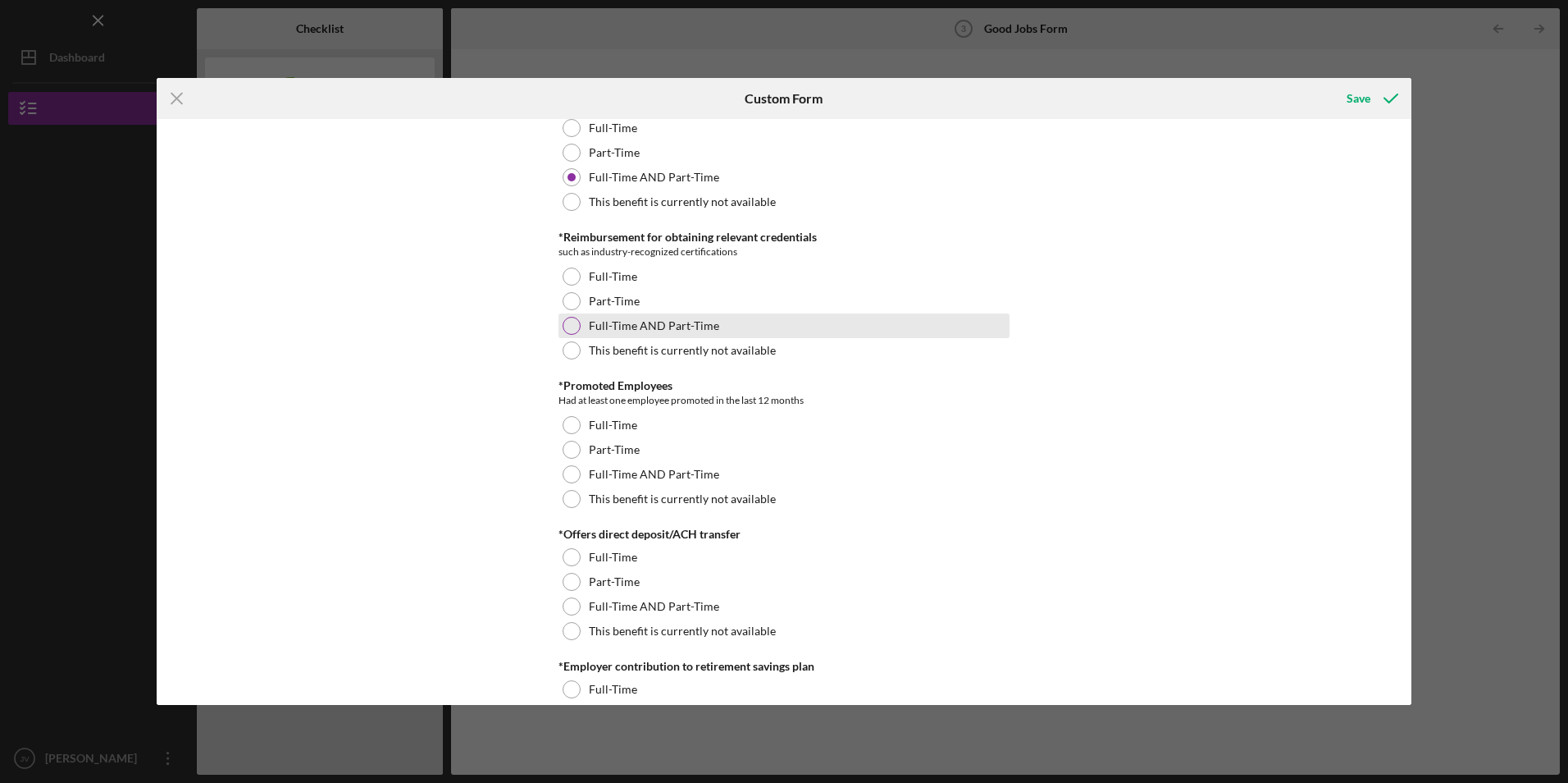
click at [569, 326] on div at bounding box center [571, 326] width 18 height 18
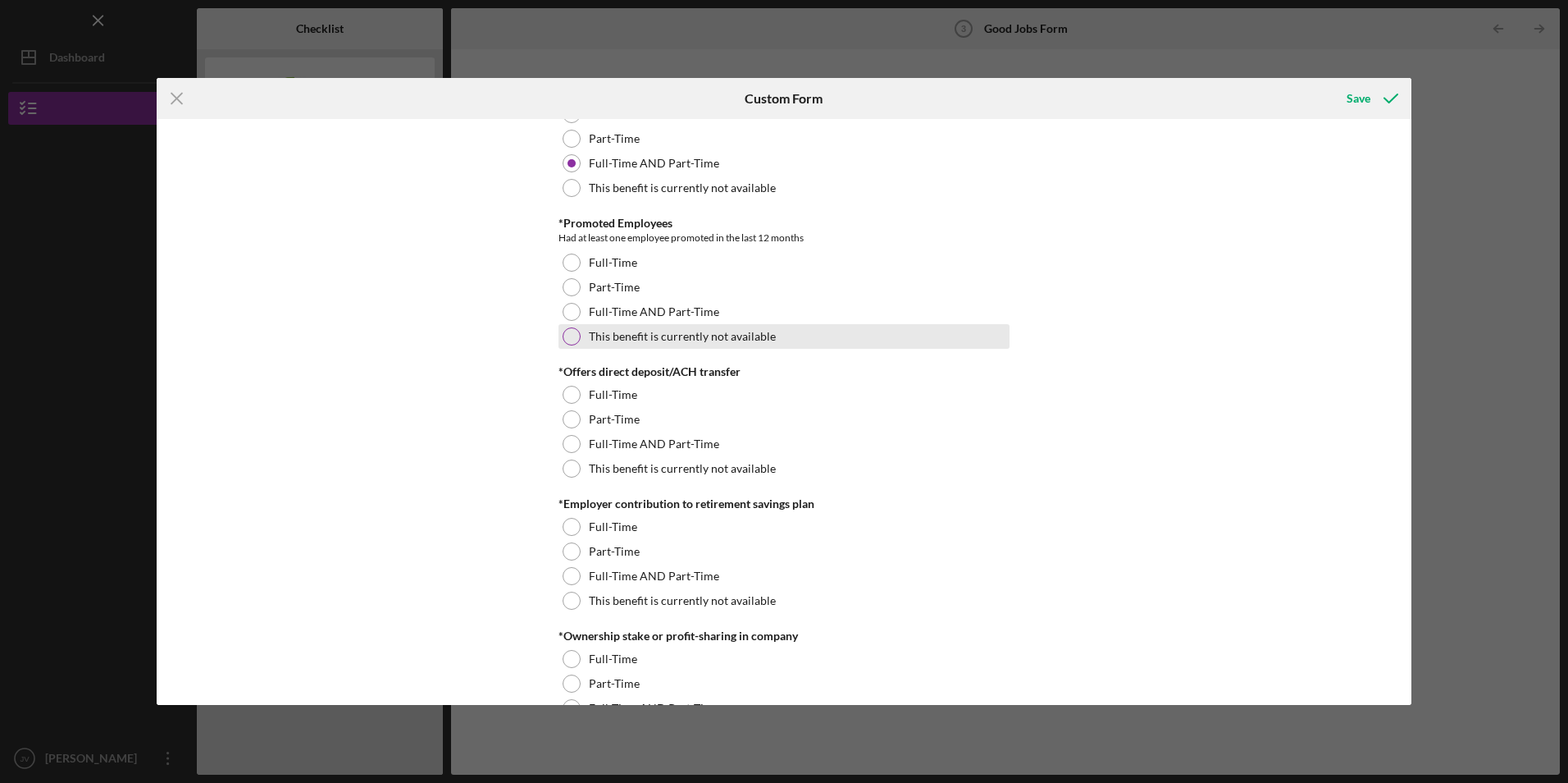
scroll to position [1149, 0]
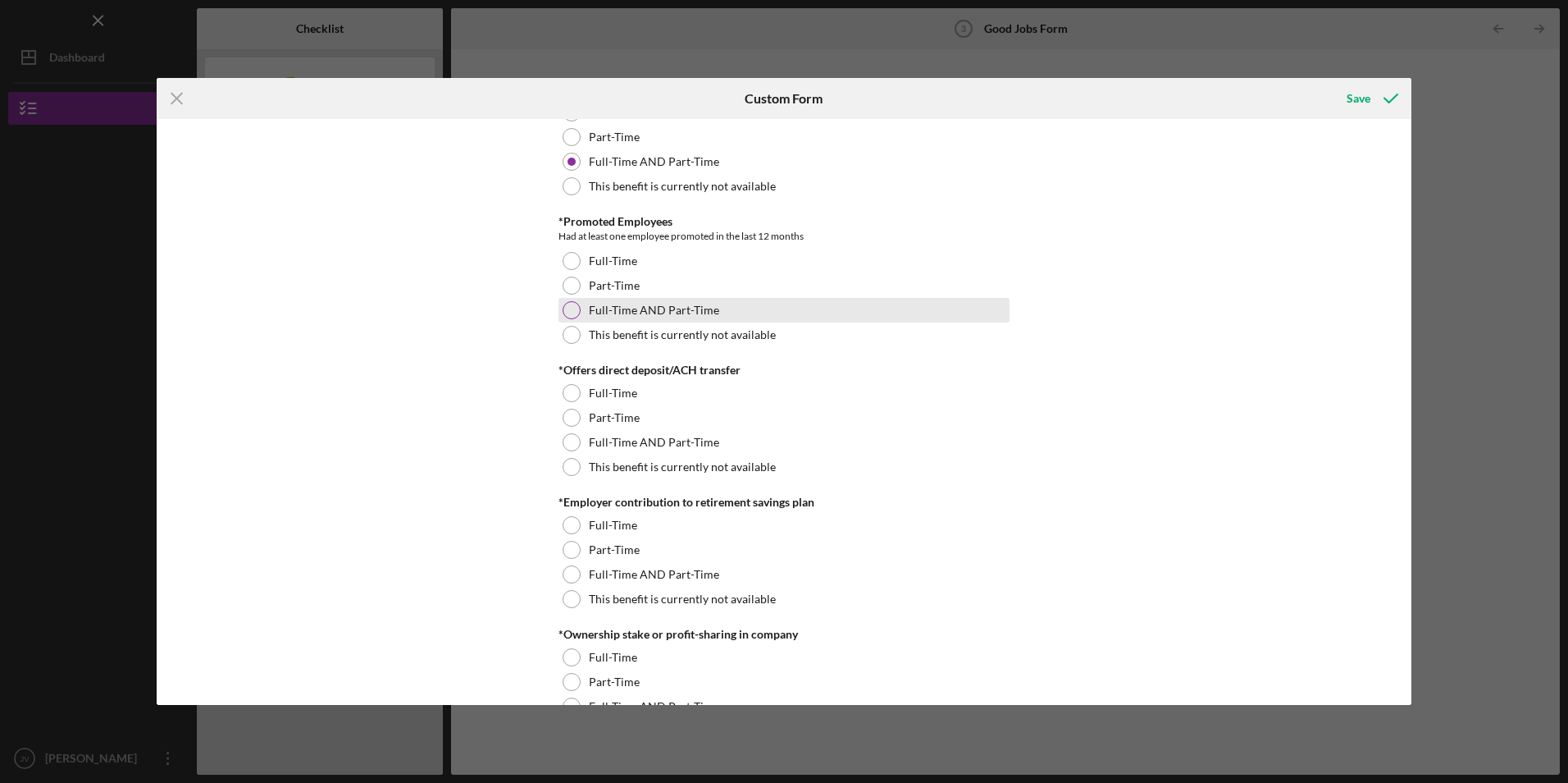
click at [573, 310] on div at bounding box center [571, 310] width 18 height 18
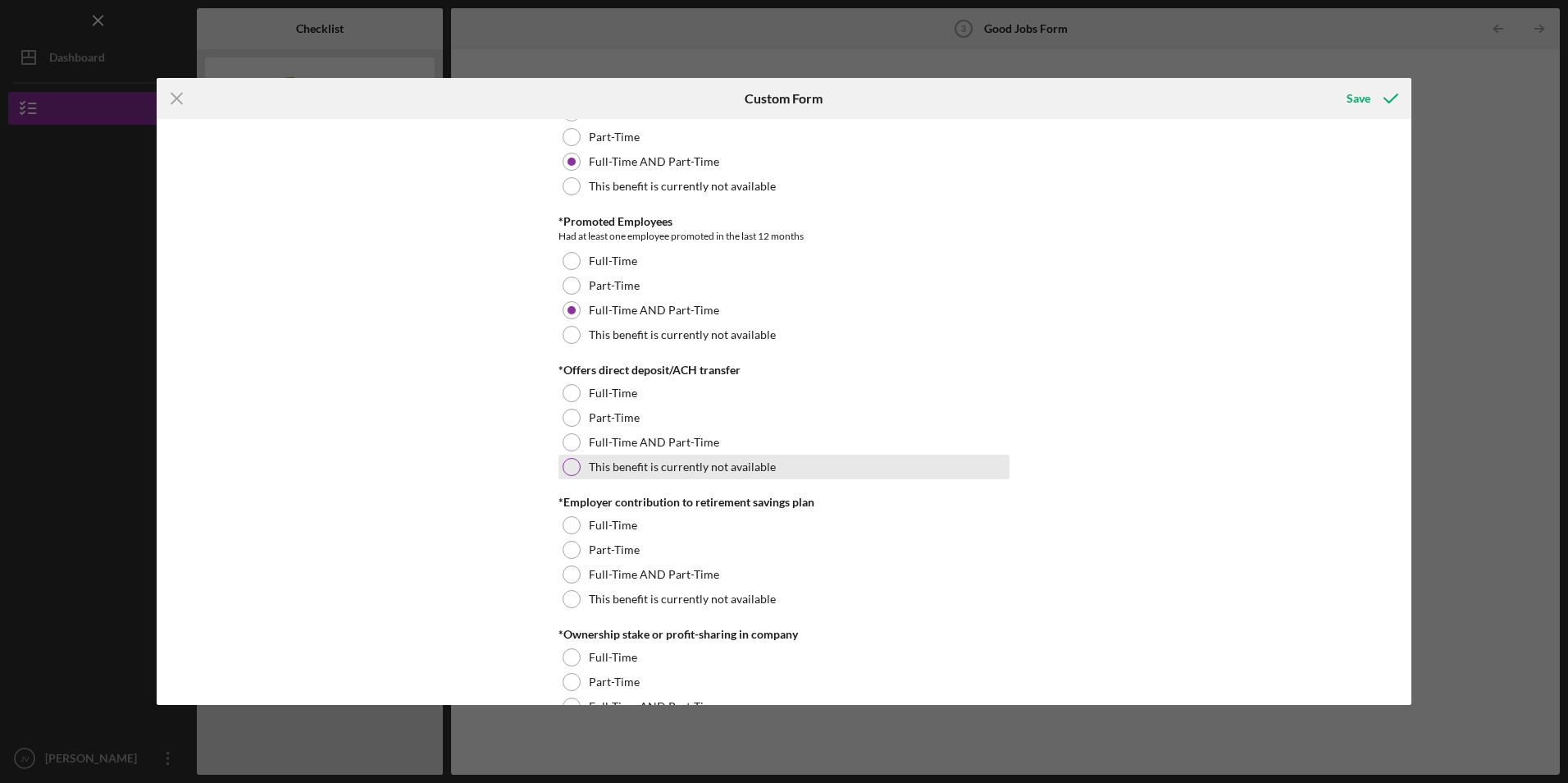
click at [568, 467] on div at bounding box center [571, 467] width 18 height 18
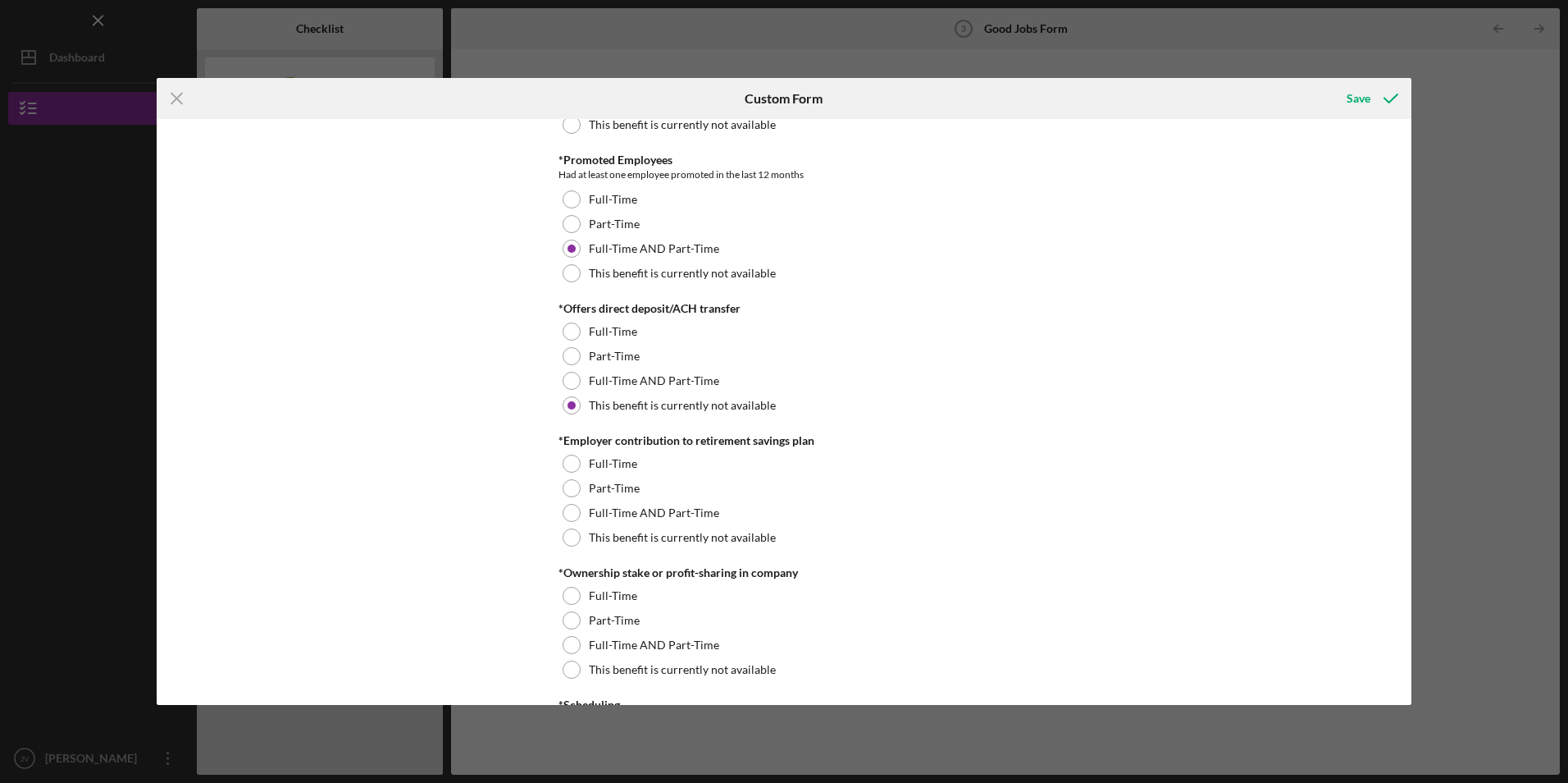
scroll to position [1313, 0]
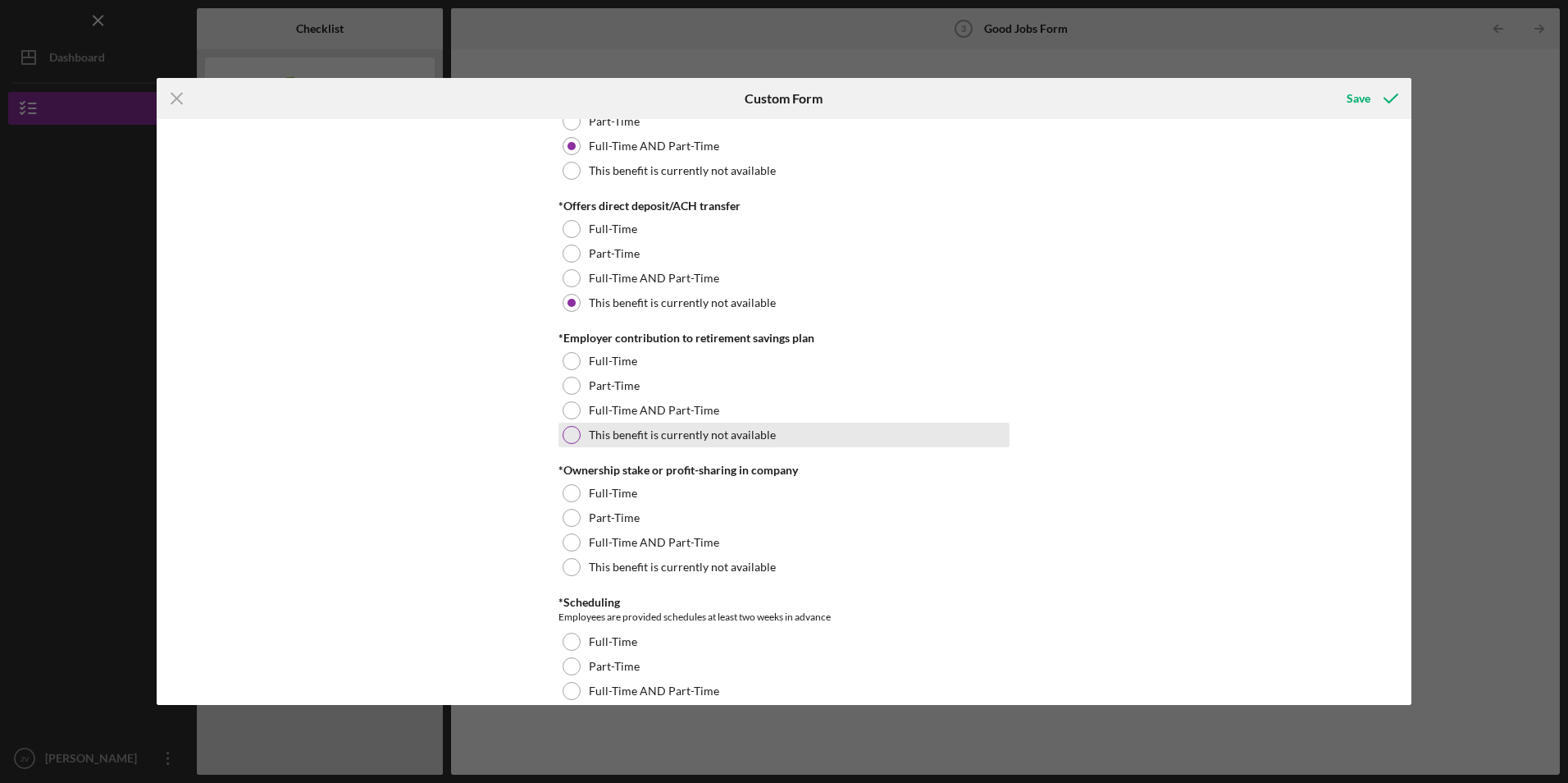
click at [567, 432] on div at bounding box center [571, 435] width 18 height 18
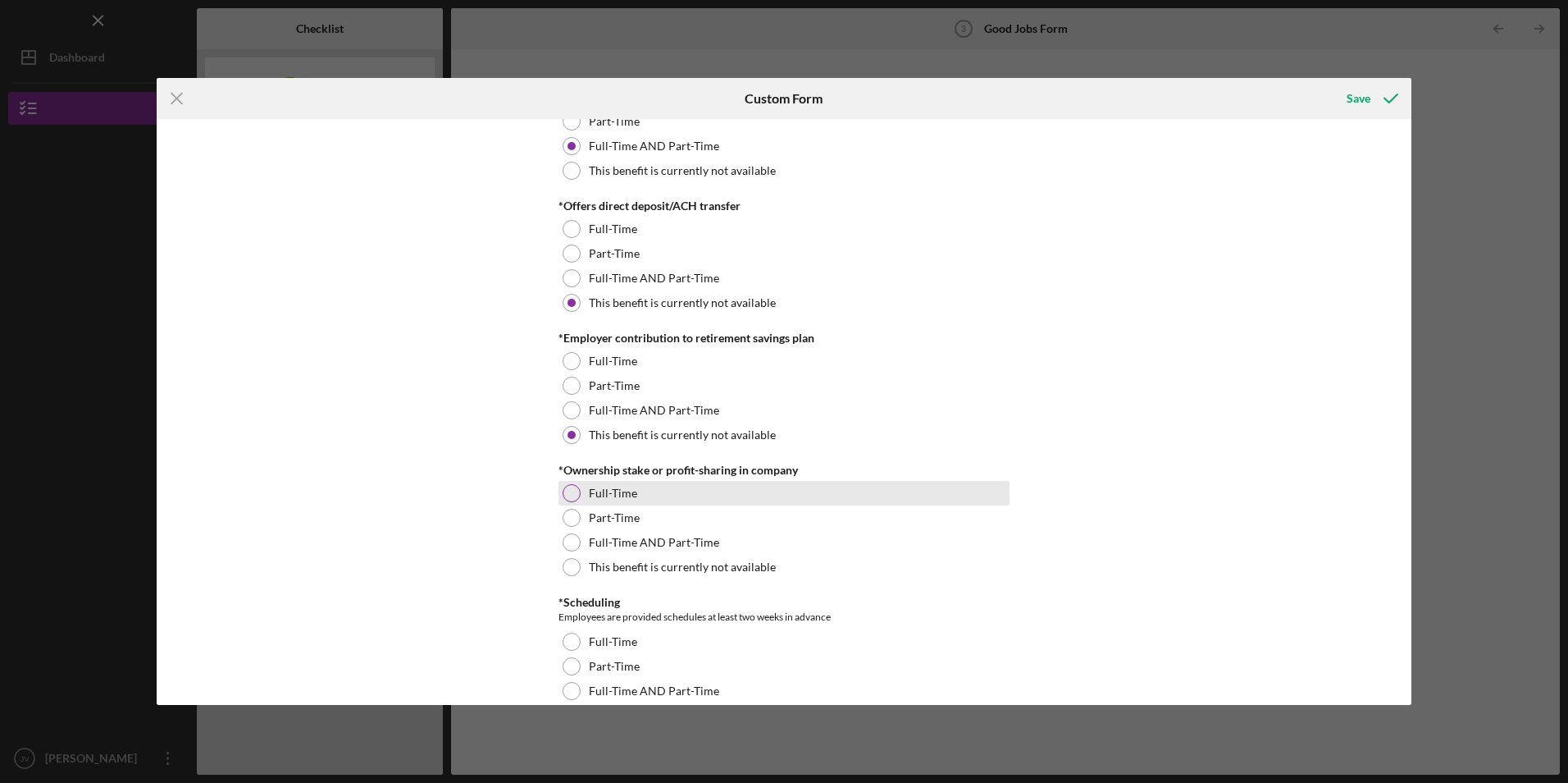
scroll to position [1477, 0]
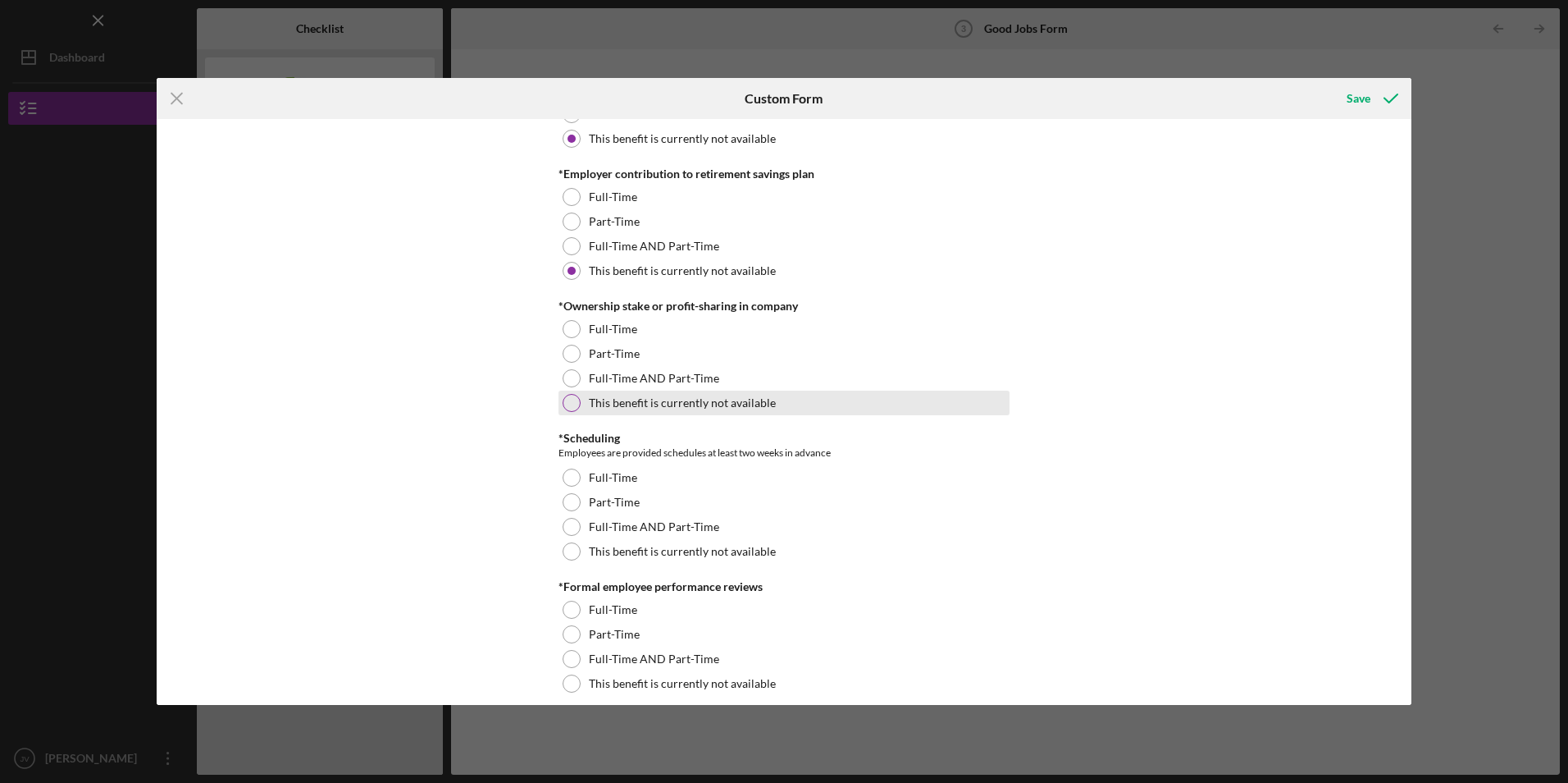
click at [566, 403] on div at bounding box center [571, 402] width 18 height 18
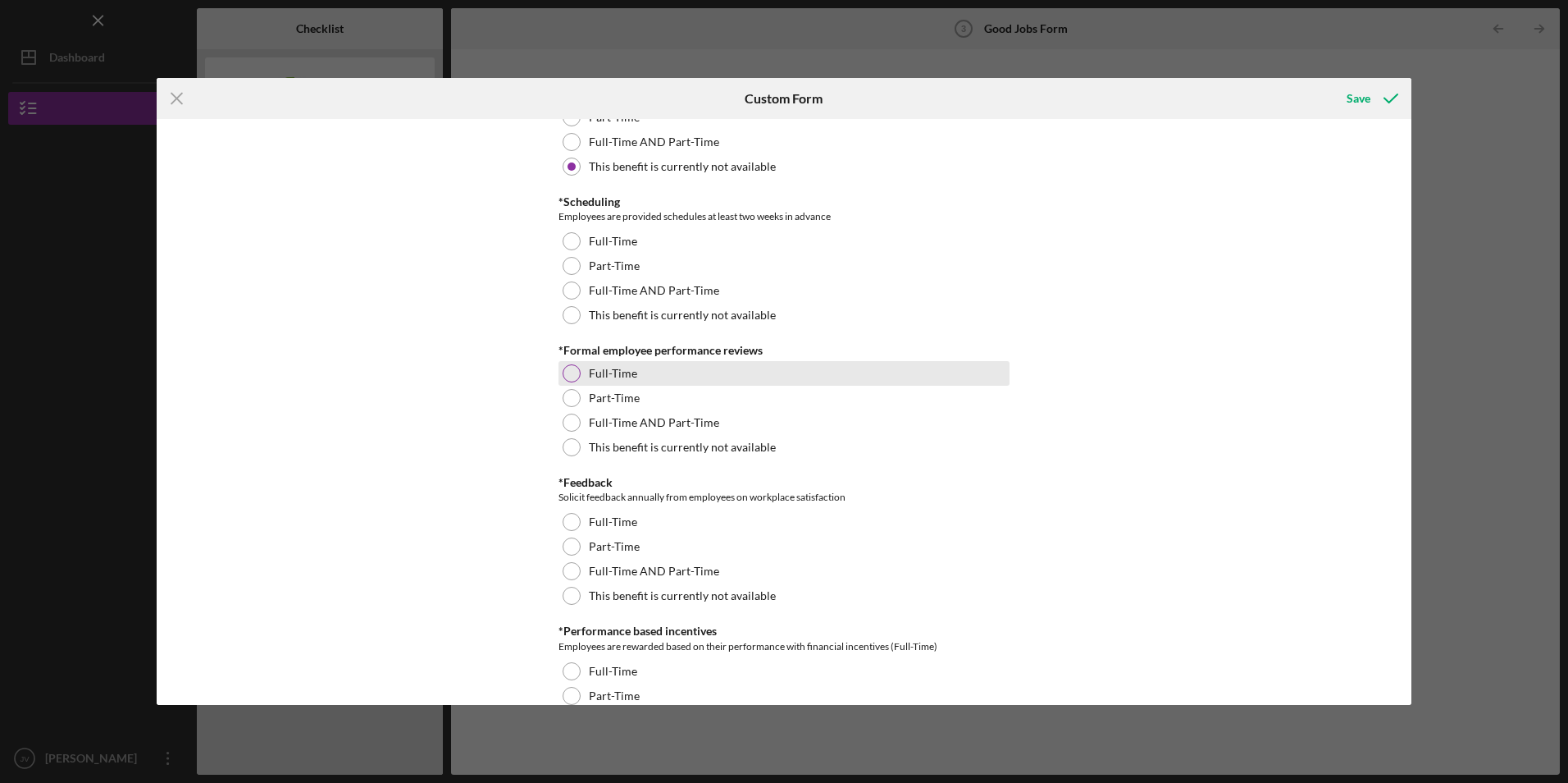
scroll to position [1723, 0]
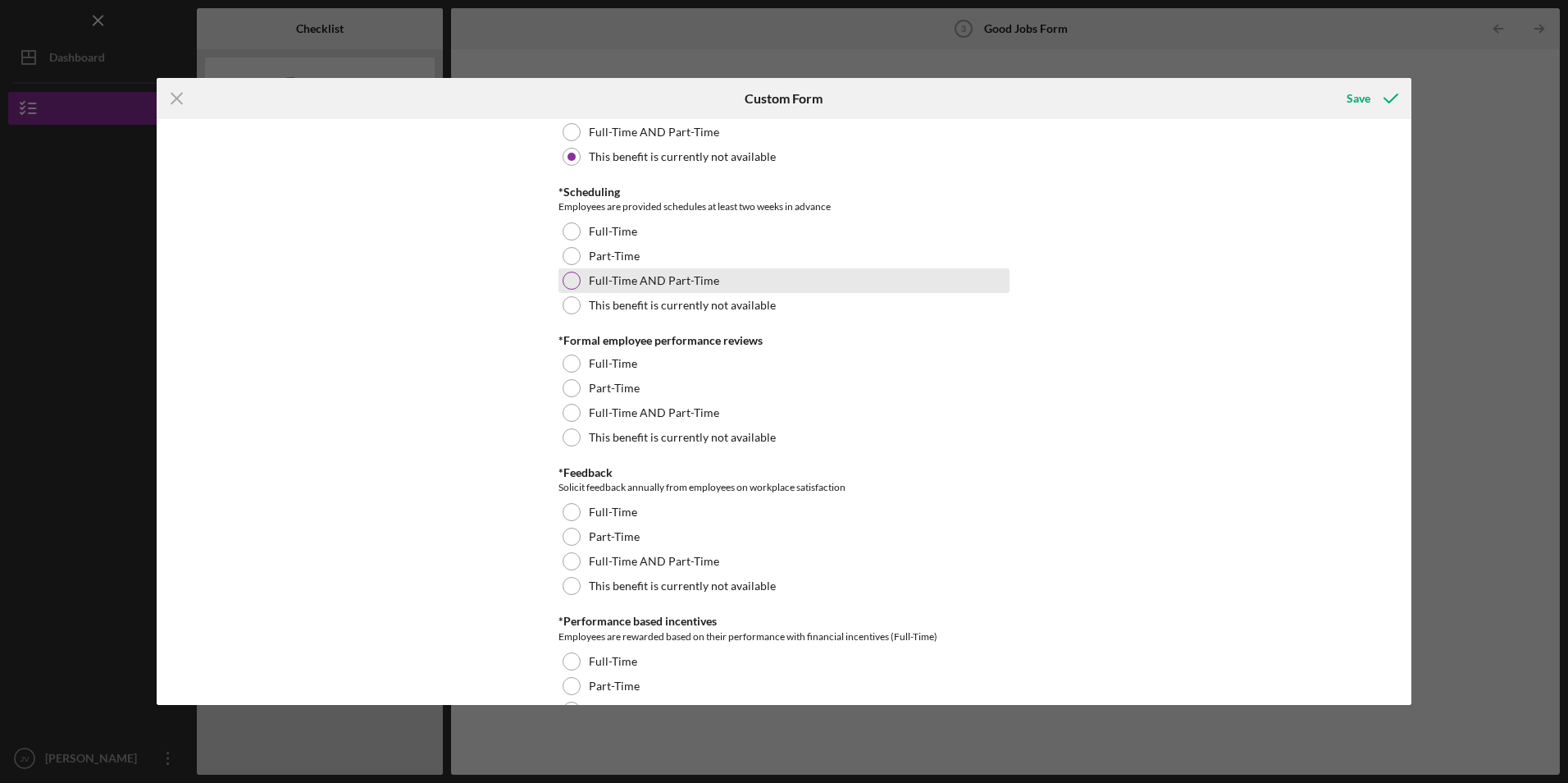
click at [571, 274] on div at bounding box center [571, 280] width 18 height 18
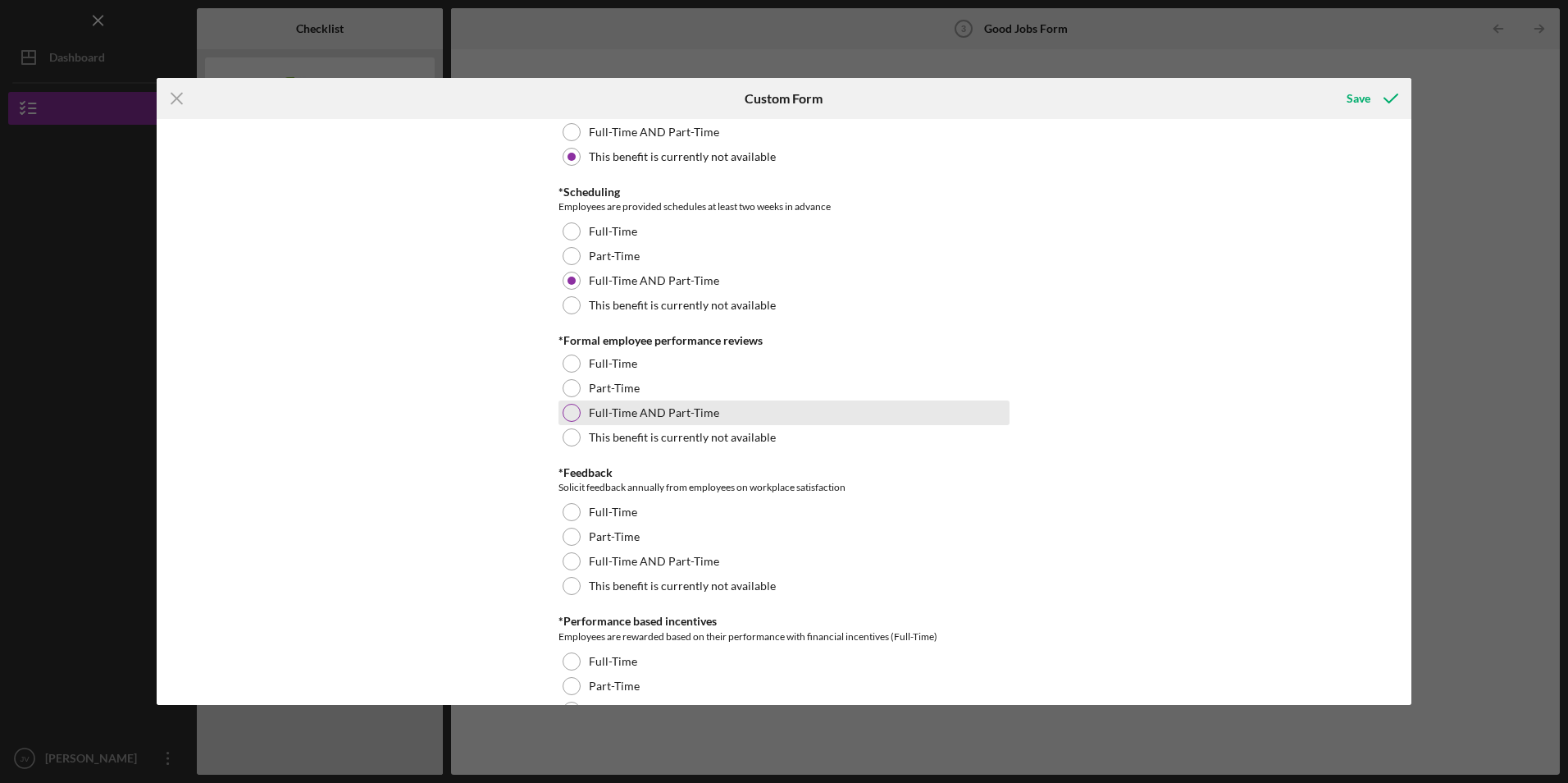
click at [580, 407] on div "Full-Time AND Part-Time" at bounding box center [784, 412] width 451 height 25
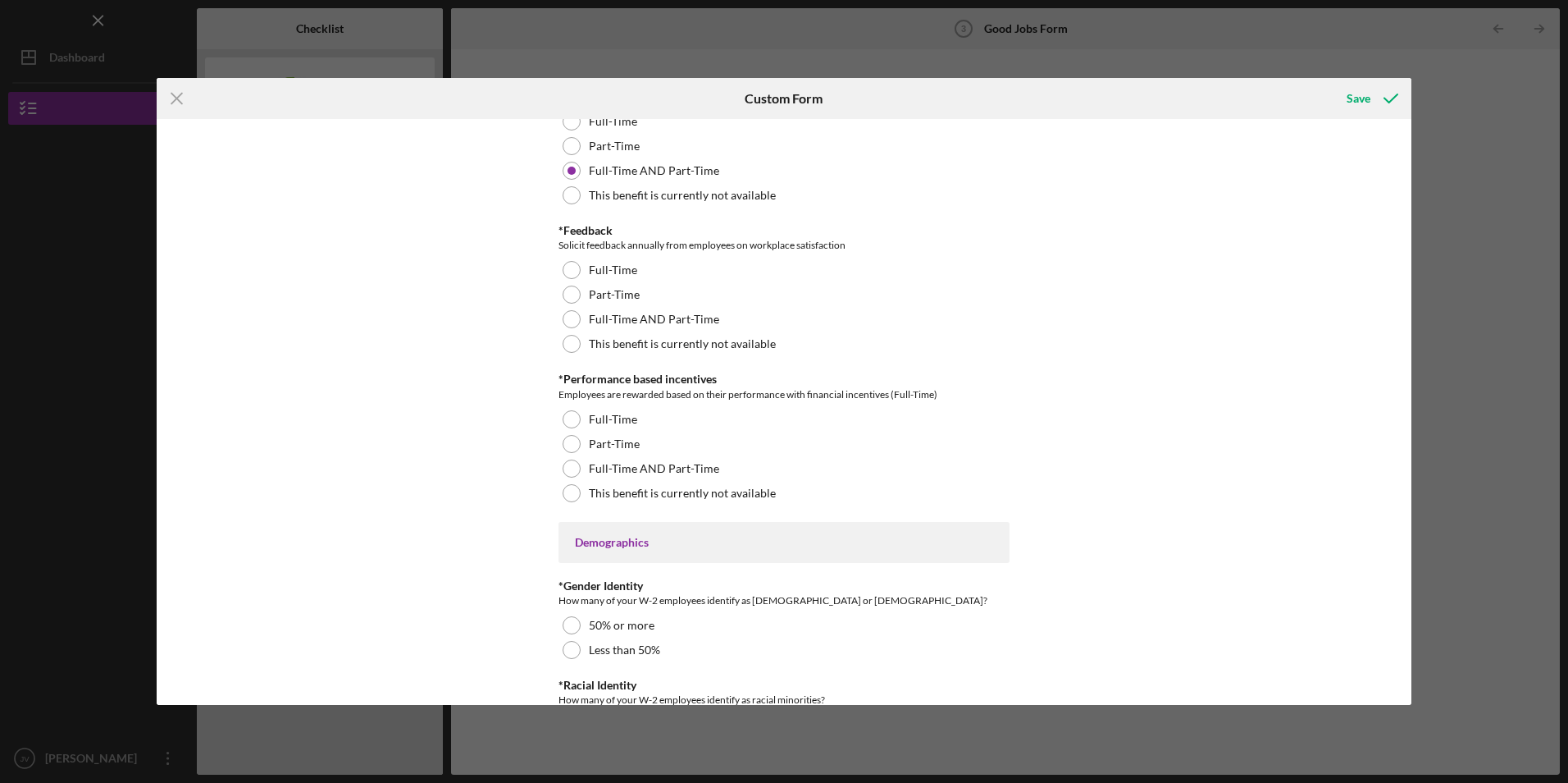
scroll to position [1969, 0]
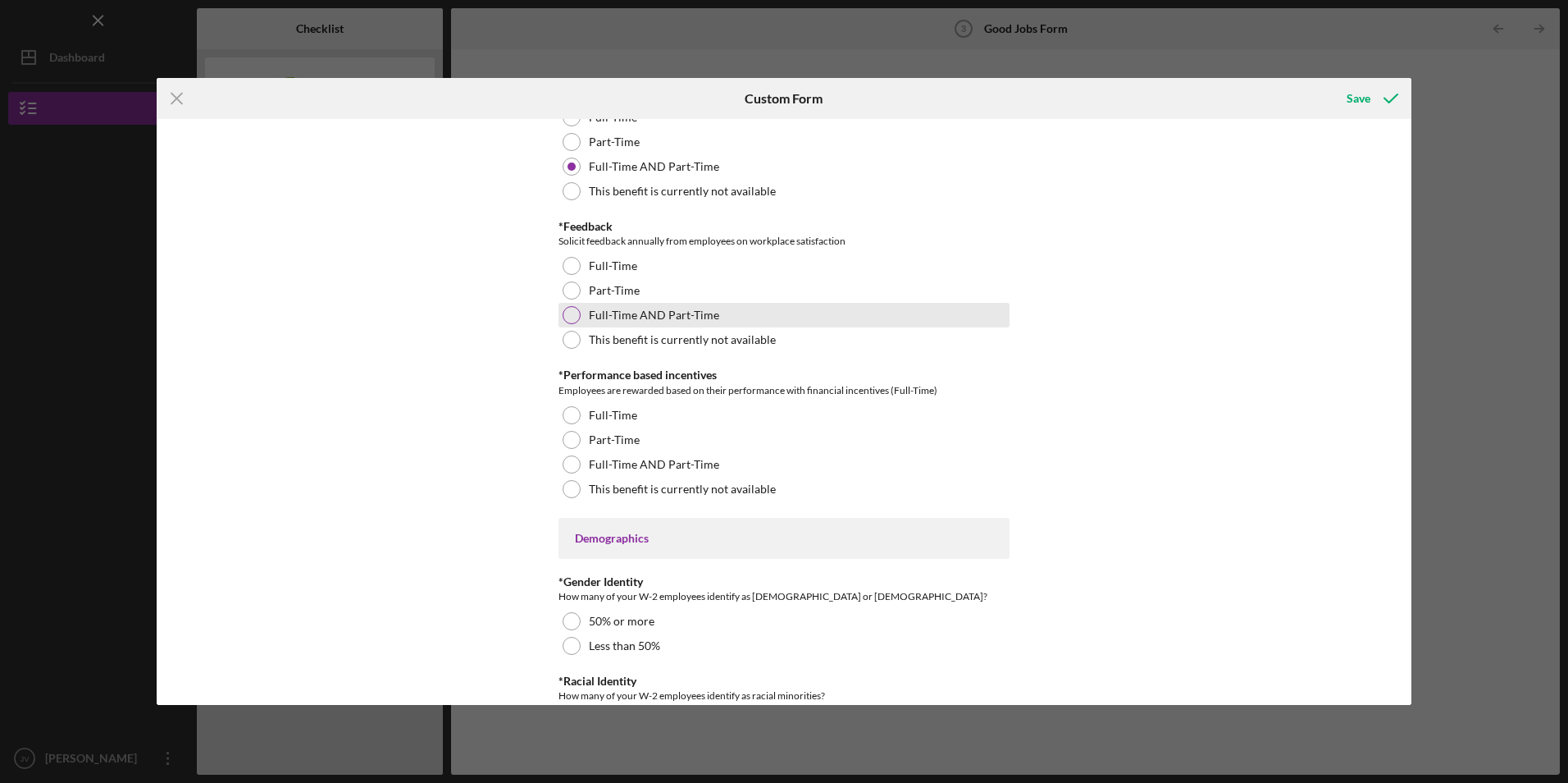
click at [571, 317] on div at bounding box center [571, 315] width 18 height 18
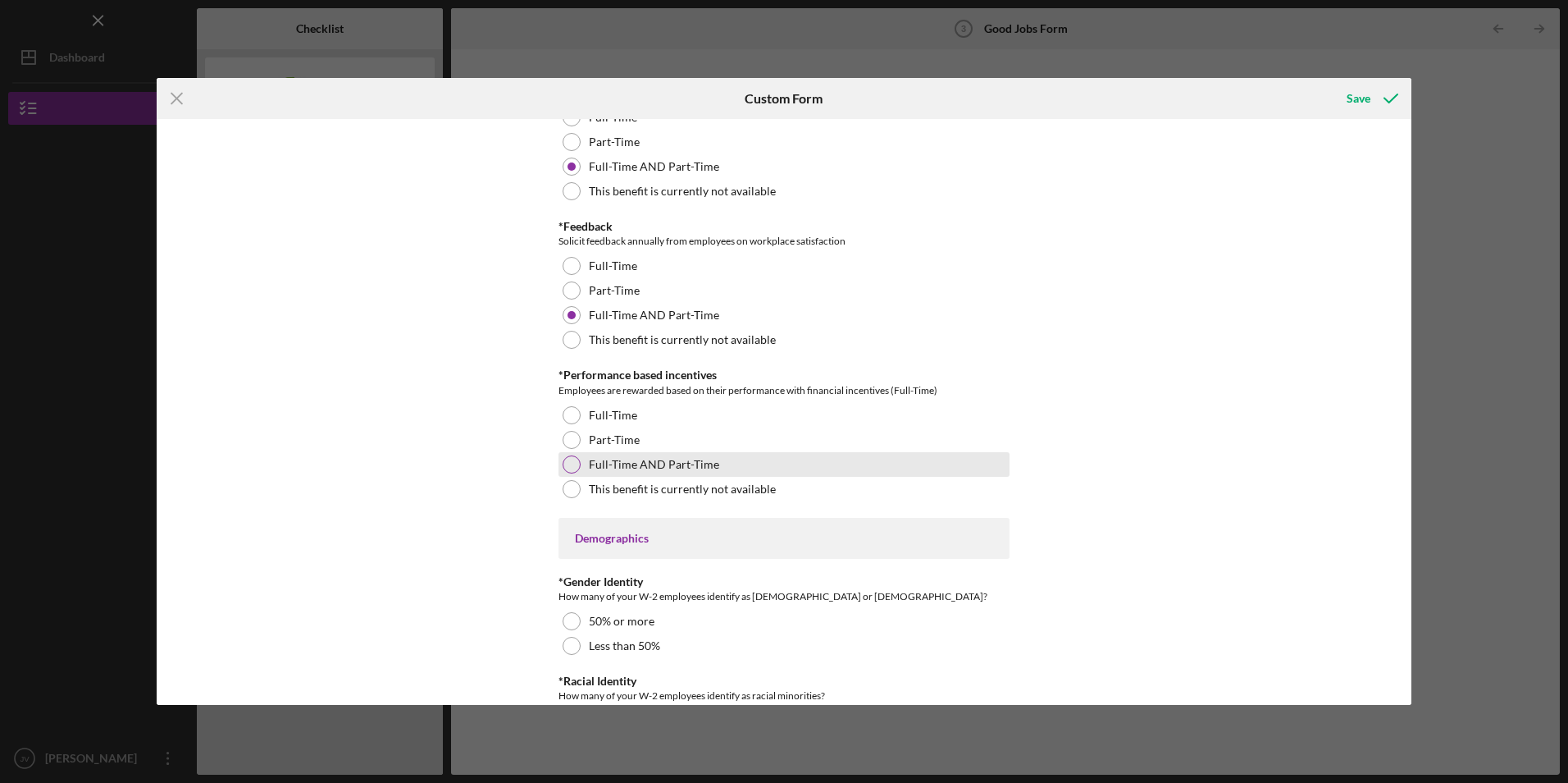
click at [562, 458] on div at bounding box center [571, 464] width 18 height 18
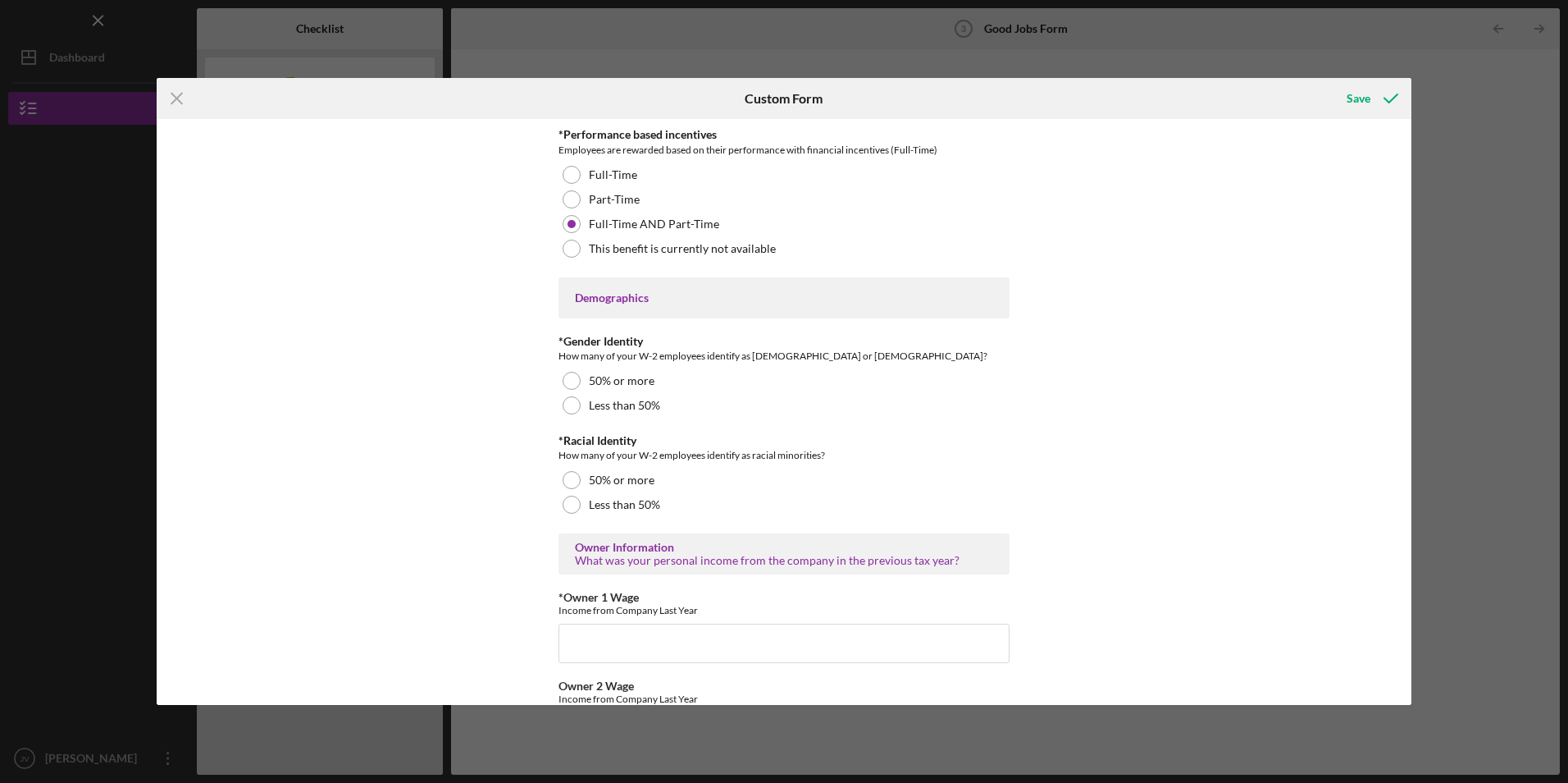
scroll to position [2216, 0]
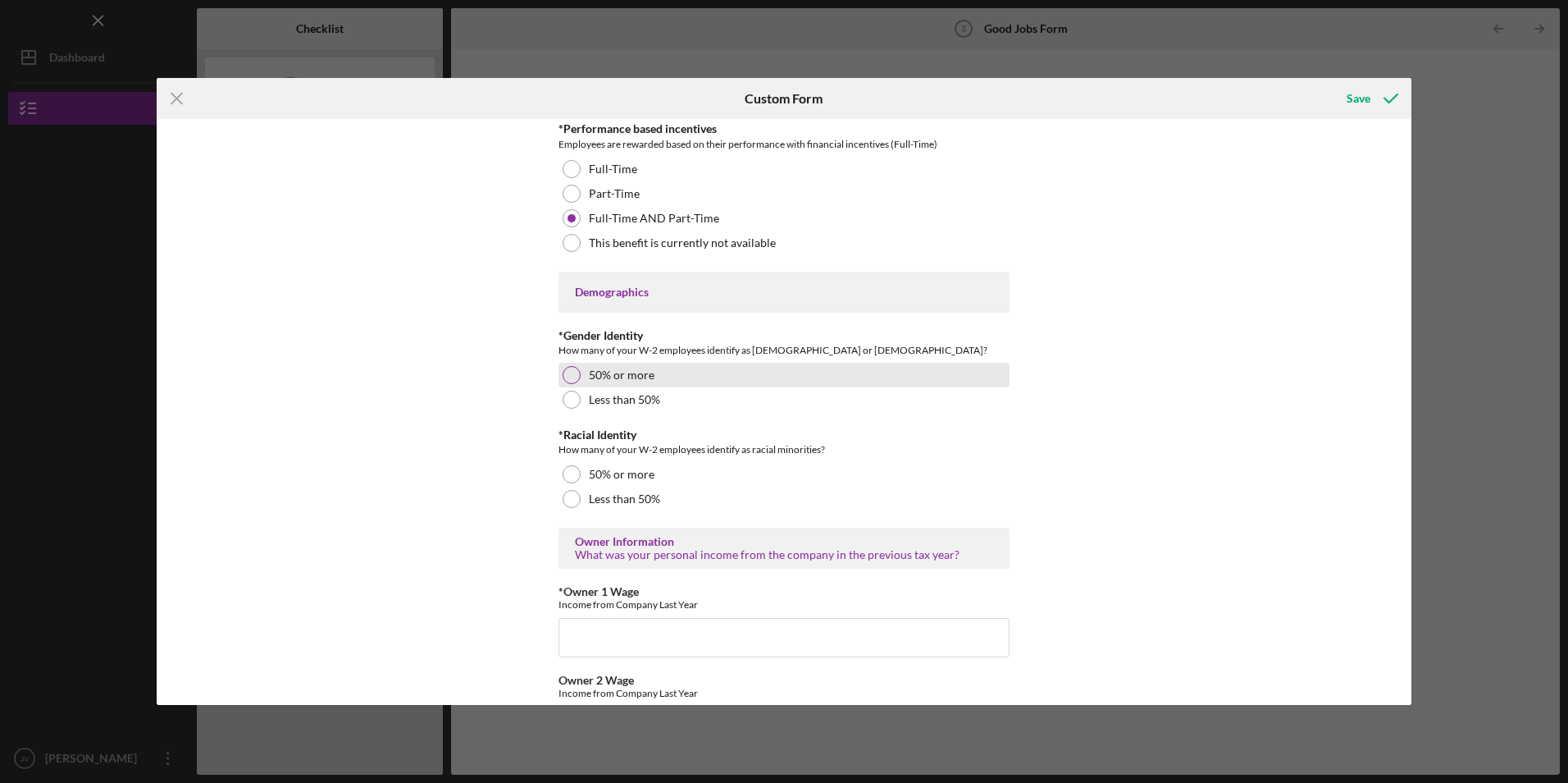
click at [566, 372] on div at bounding box center [571, 375] width 18 height 18
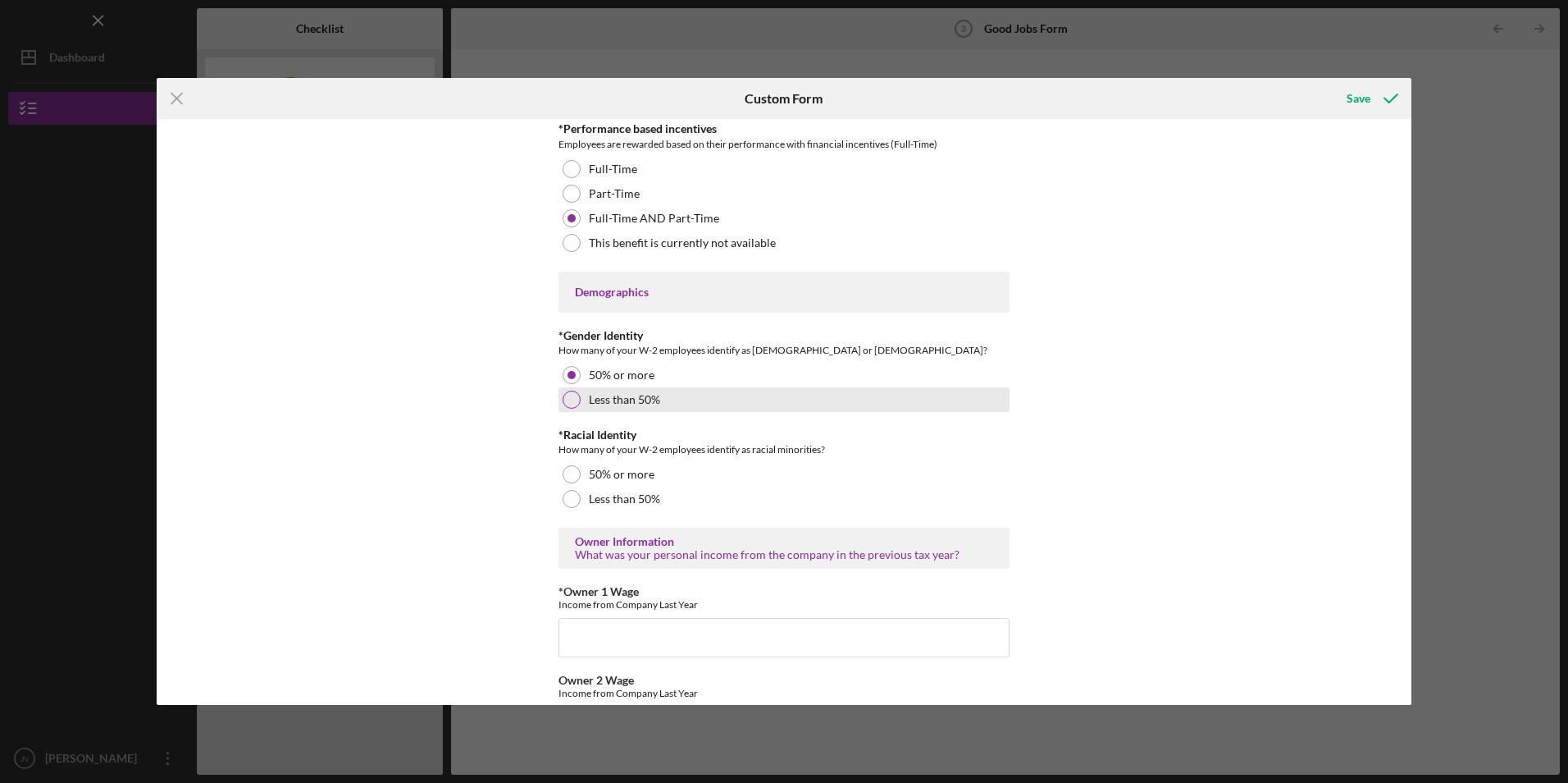
click at [570, 398] on div at bounding box center [571, 399] width 18 height 18
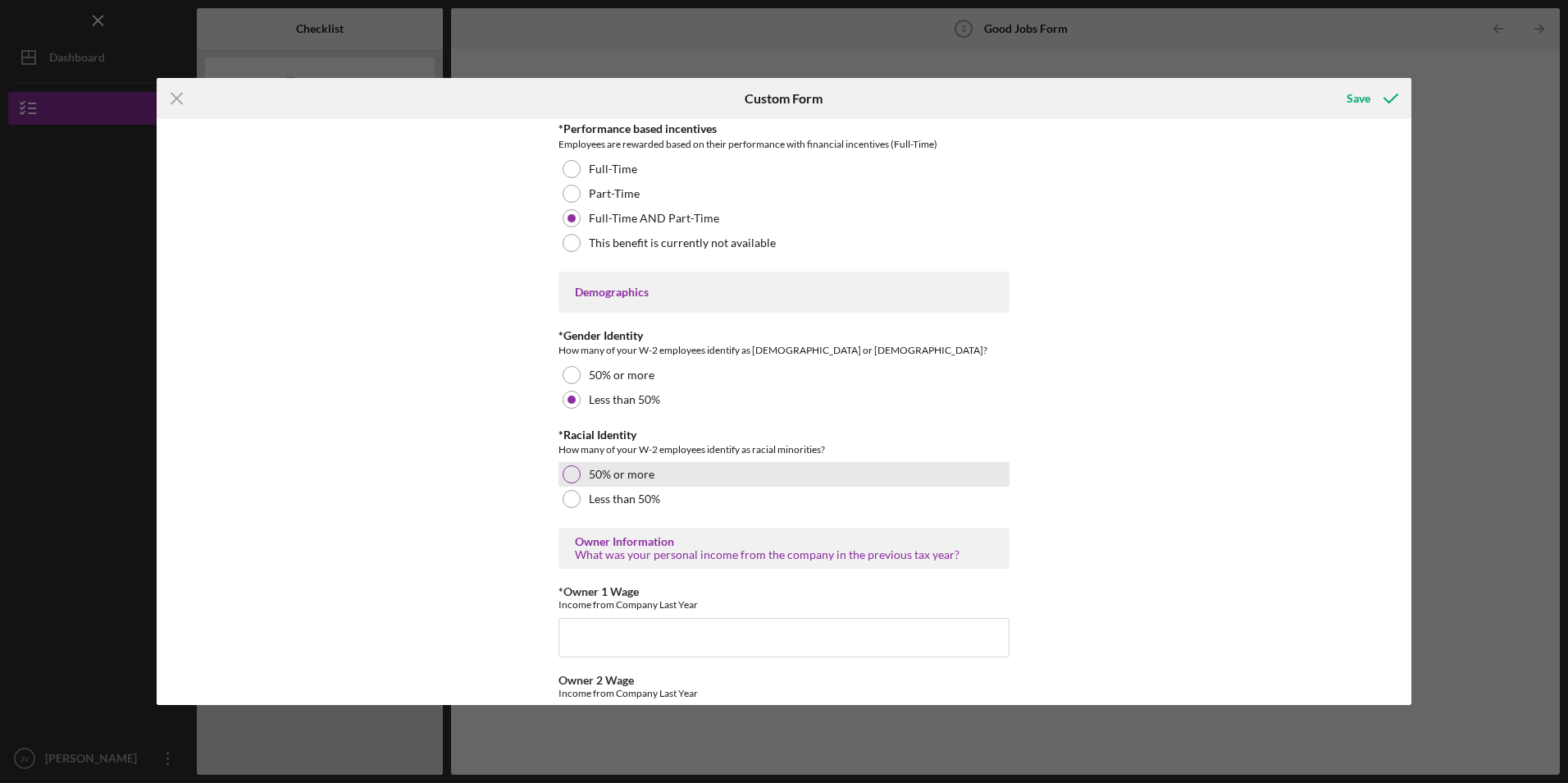
click at [564, 473] on div at bounding box center [571, 474] width 18 height 18
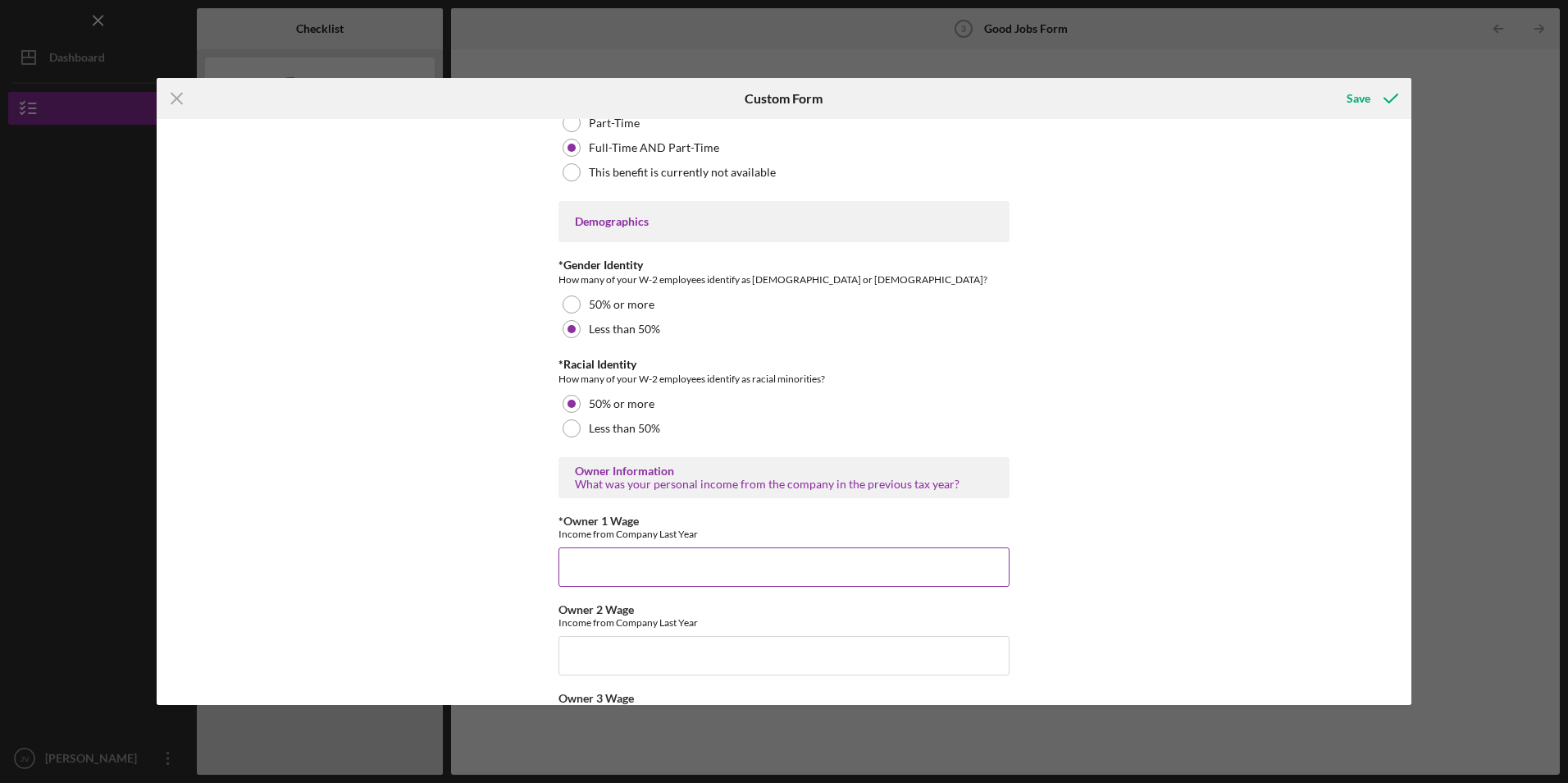
scroll to position [2379, 0]
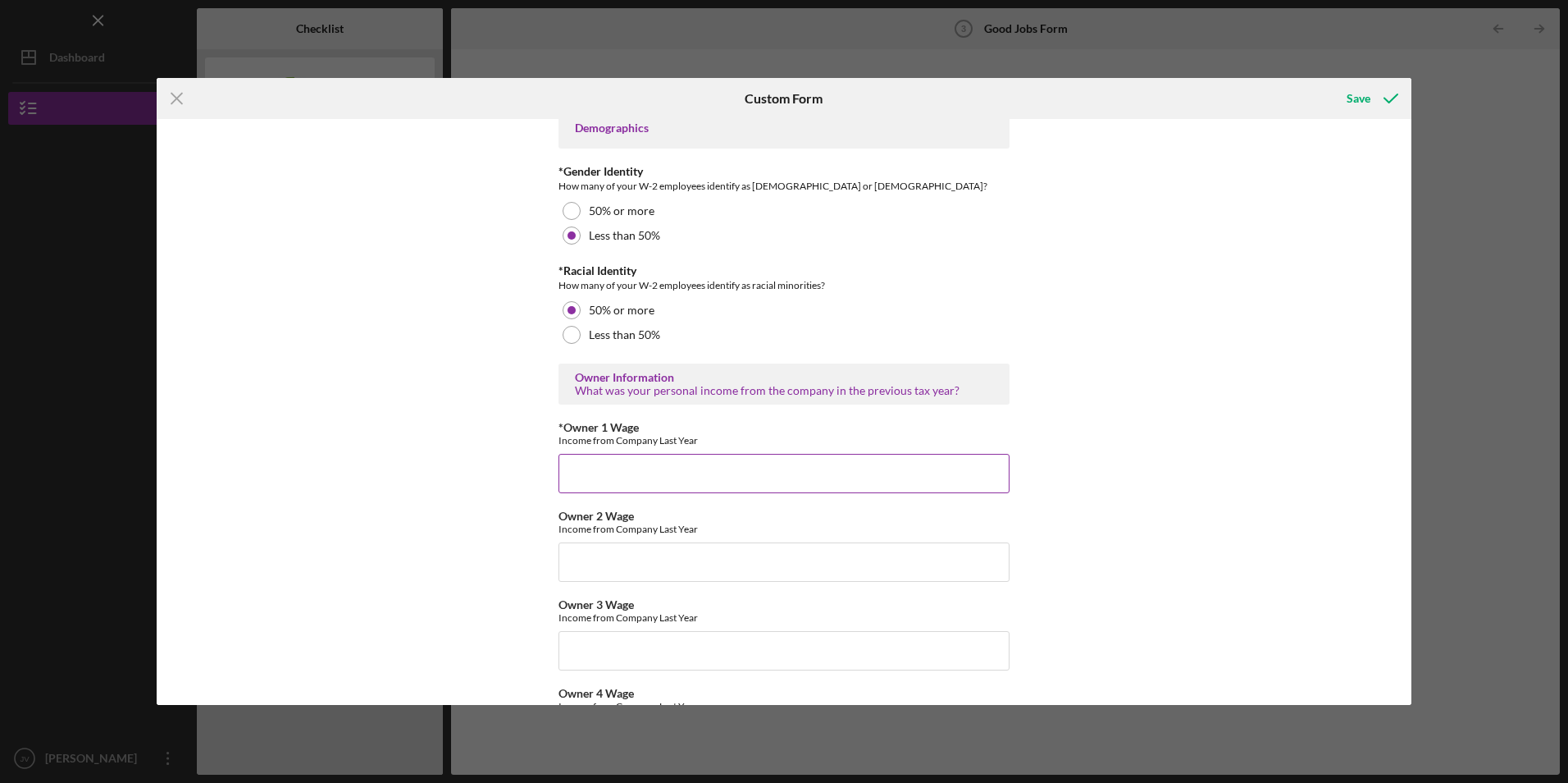
click at [618, 483] on input "*Owner 1 Wage" at bounding box center [784, 473] width 451 height 39
type input "8"
